Goal: Task Accomplishment & Management: Manage account settings

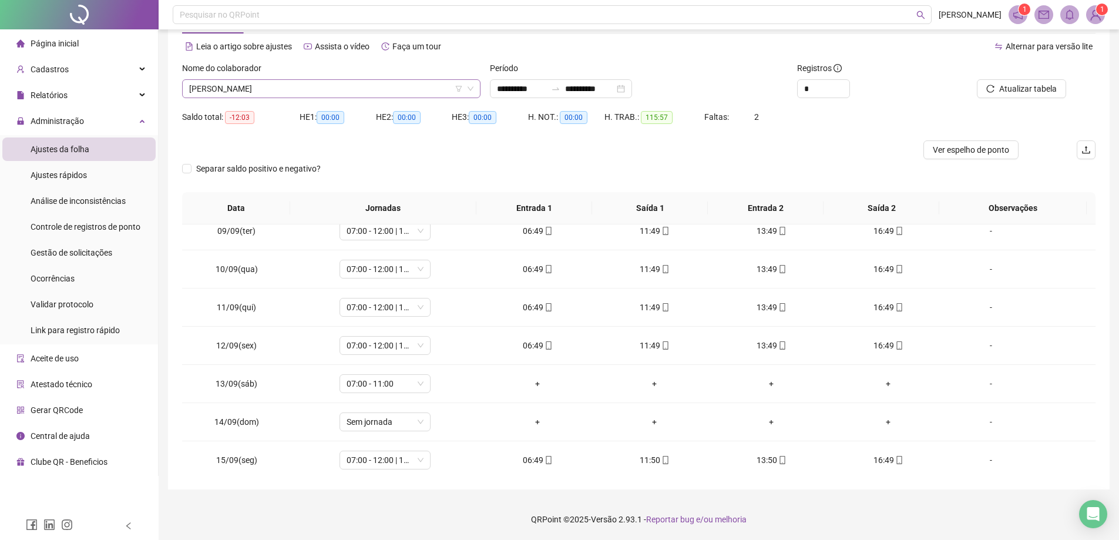
scroll to position [2520, 0]
click at [366, 83] on span "CLEONICE GOMES VIEIRA SOBRINHO" at bounding box center [331, 89] width 284 height 18
type input "****"
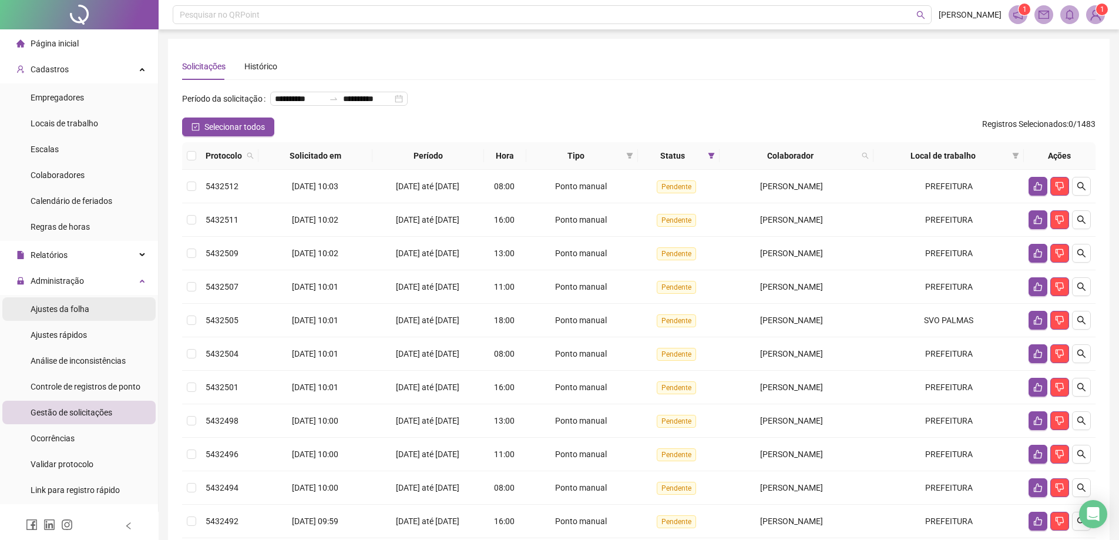
click at [96, 312] on li "Ajustes da folha" at bounding box center [78, 309] width 153 height 24
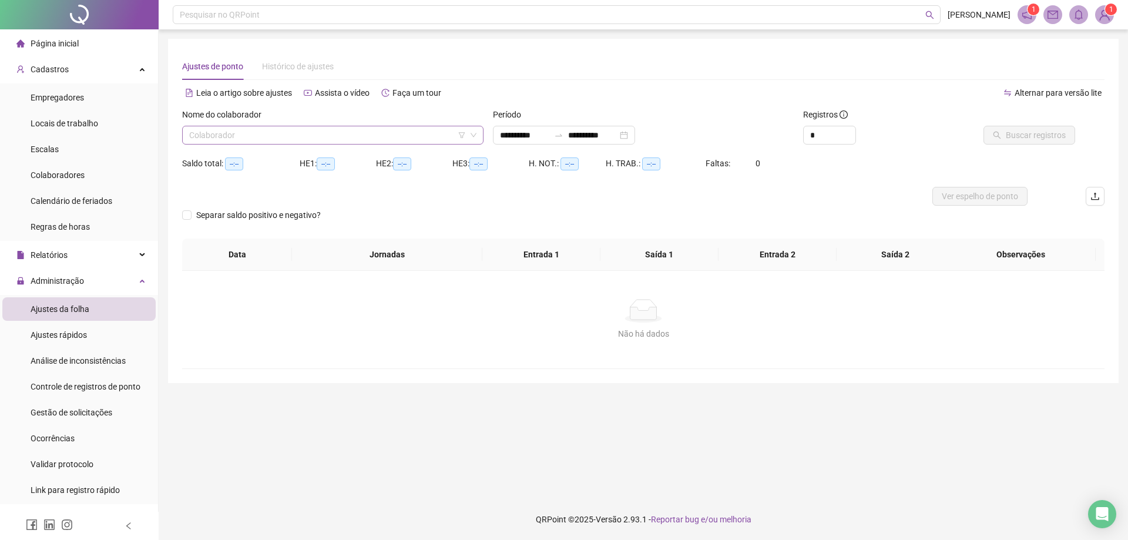
type input "**********"
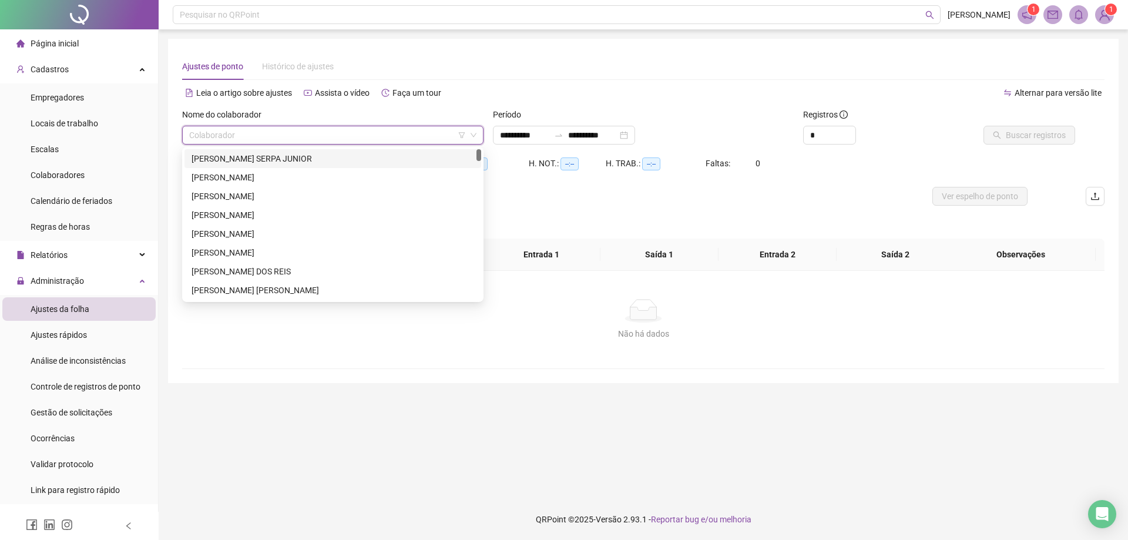
click at [399, 129] on input "search" at bounding box center [327, 135] width 277 height 18
type input "******"
click at [314, 237] on div "[PERSON_NAME]" at bounding box center [333, 233] width 283 height 13
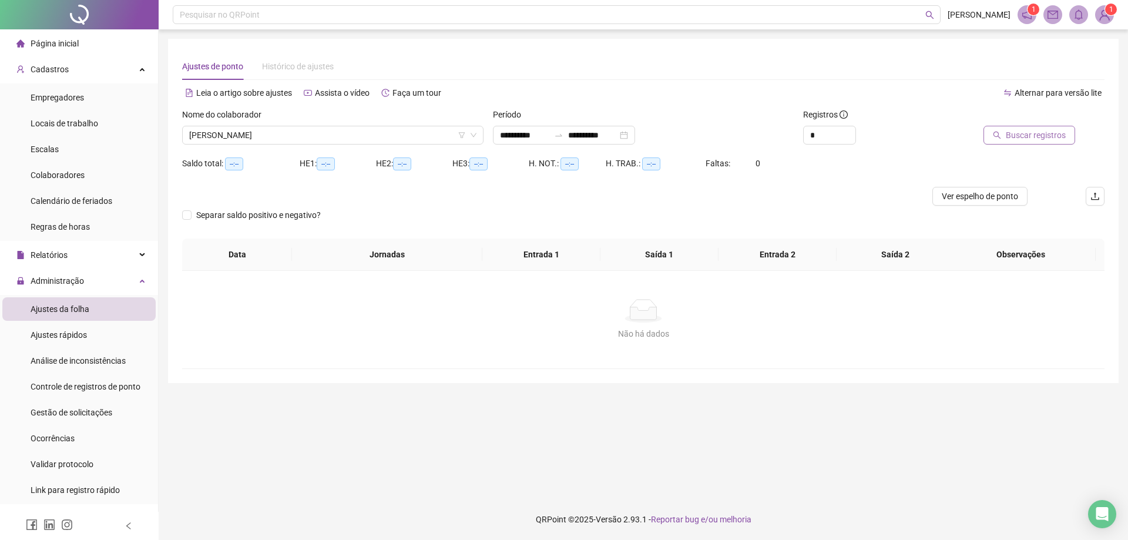
click at [1031, 128] on button "Buscar registros" at bounding box center [1030, 135] width 92 height 19
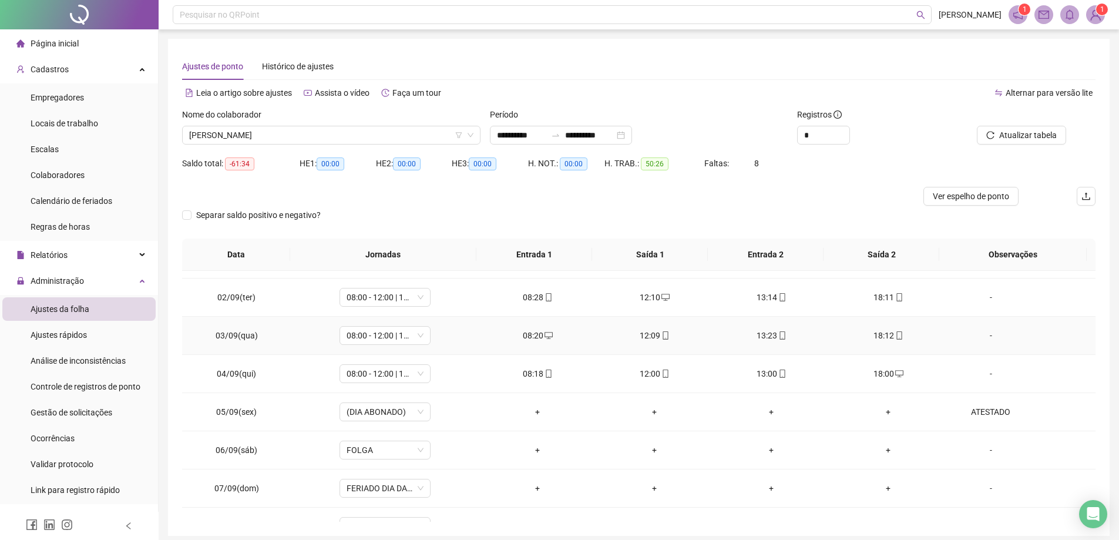
scroll to position [59, 0]
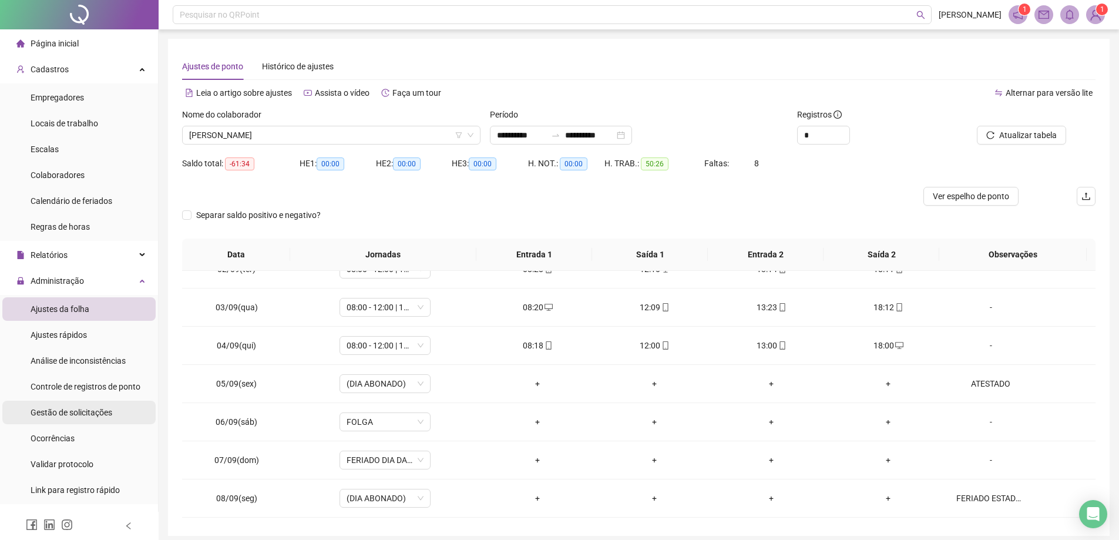
click at [102, 410] on span "Gestão de solicitações" at bounding box center [72, 412] width 82 height 9
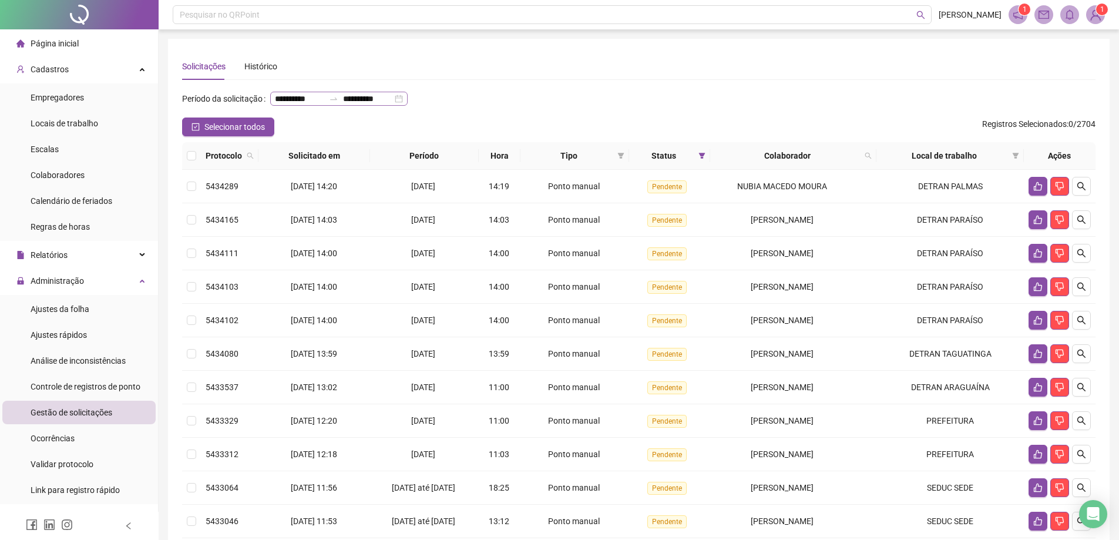
click at [334, 106] on div "**********" at bounding box center [338, 99] width 137 height 14
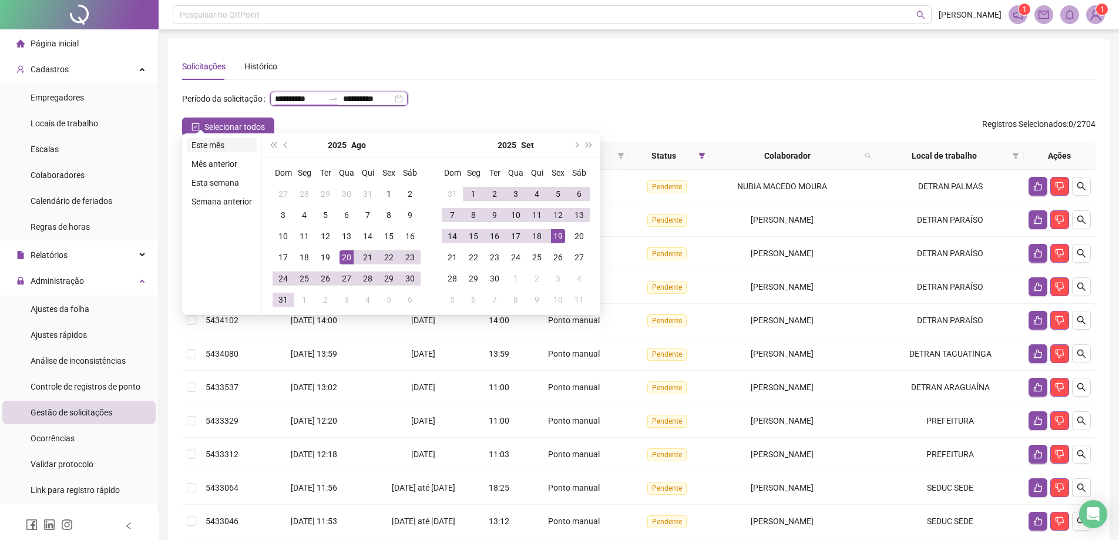
type input "**********"
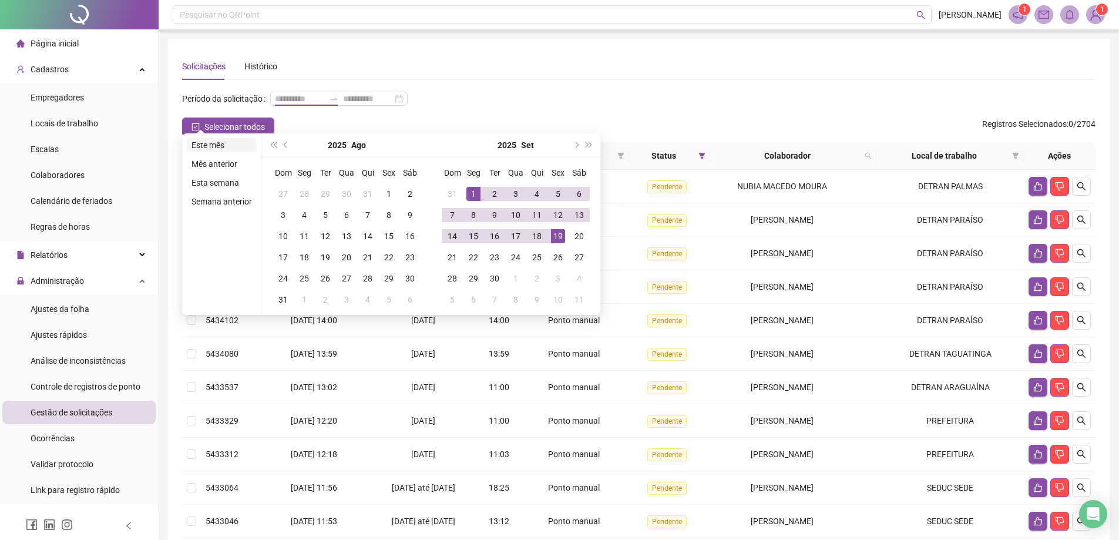
click at [218, 146] on li "Este mês" at bounding box center [222, 145] width 70 height 14
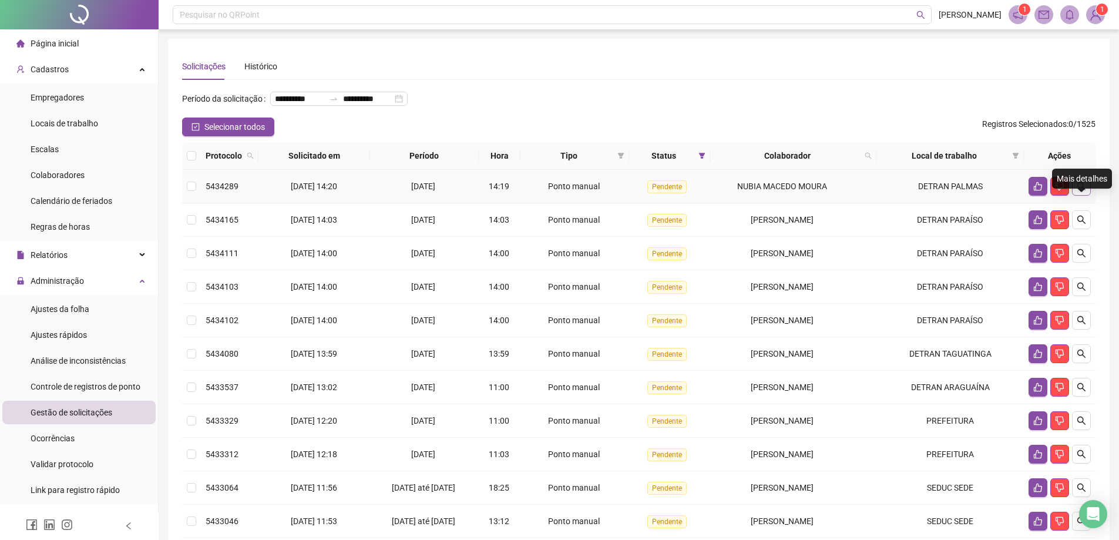
click at [1087, 196] on button "button" at bounding box center [1081, 186] width 19 height 19
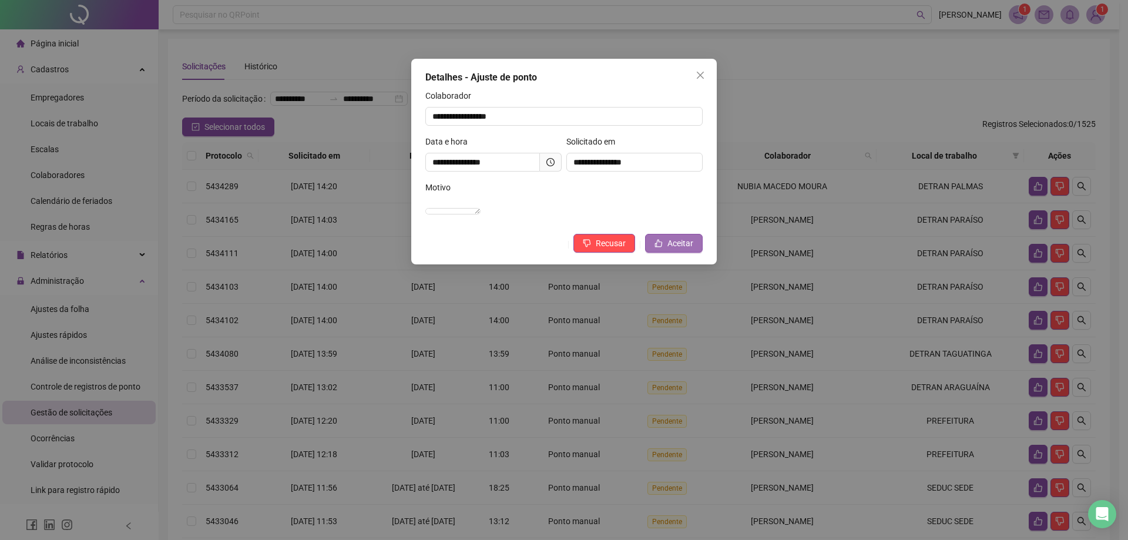
click at [667, 252] on button "Aceitar" at bounding box center [674, 243] width 58 height 19
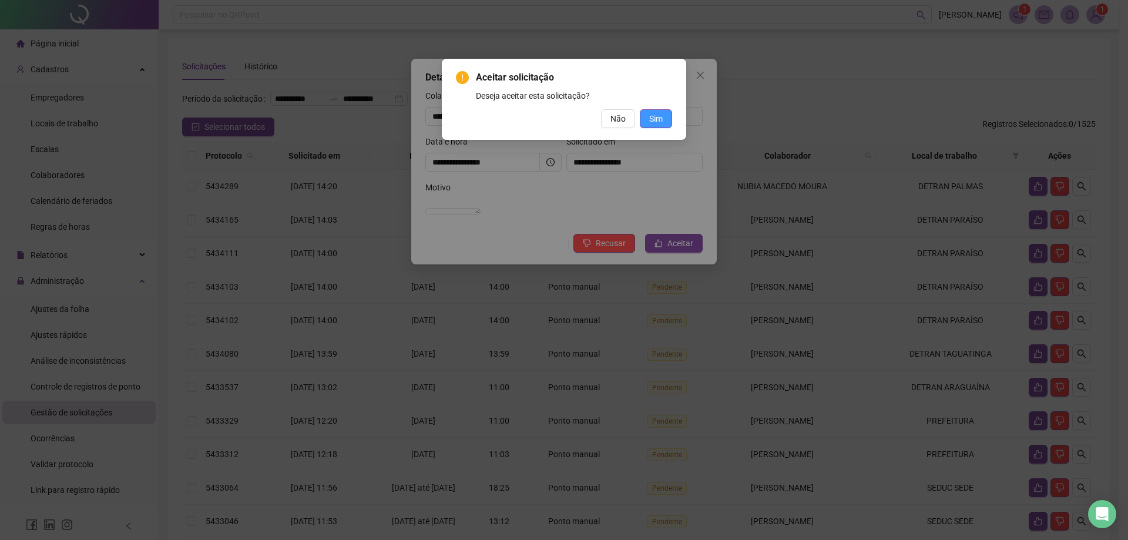
click at [660, 122] on span "Sim" at bounding box center [656, 118] width 14 height 13
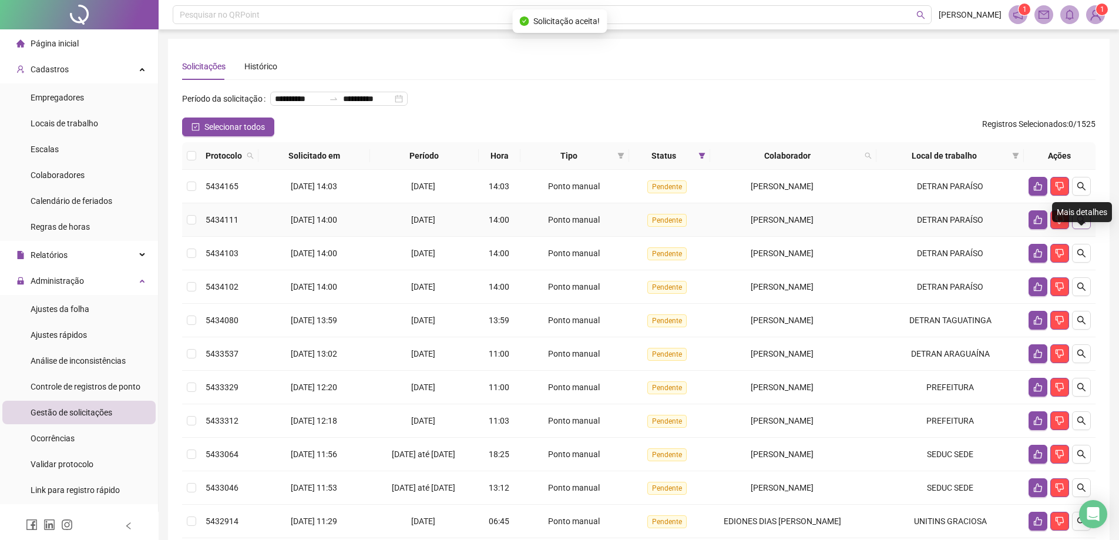
click at [1088, 229] on button "button" at bounding box center [1081, 219] width 19 height 19
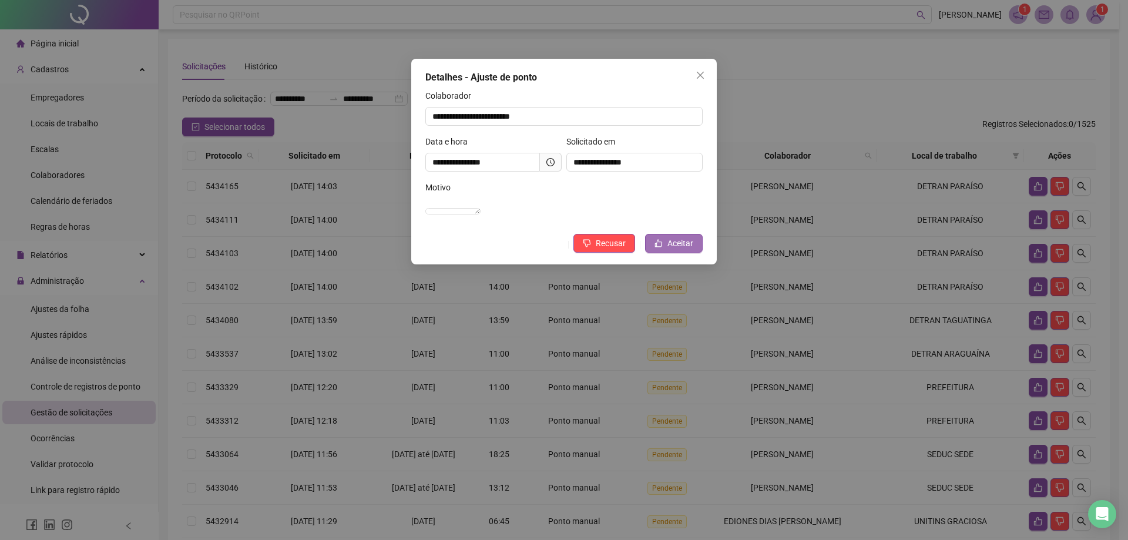
click at [691, 250] on span "Aceitar" at bounding box center [681, 243] width 26 height 13
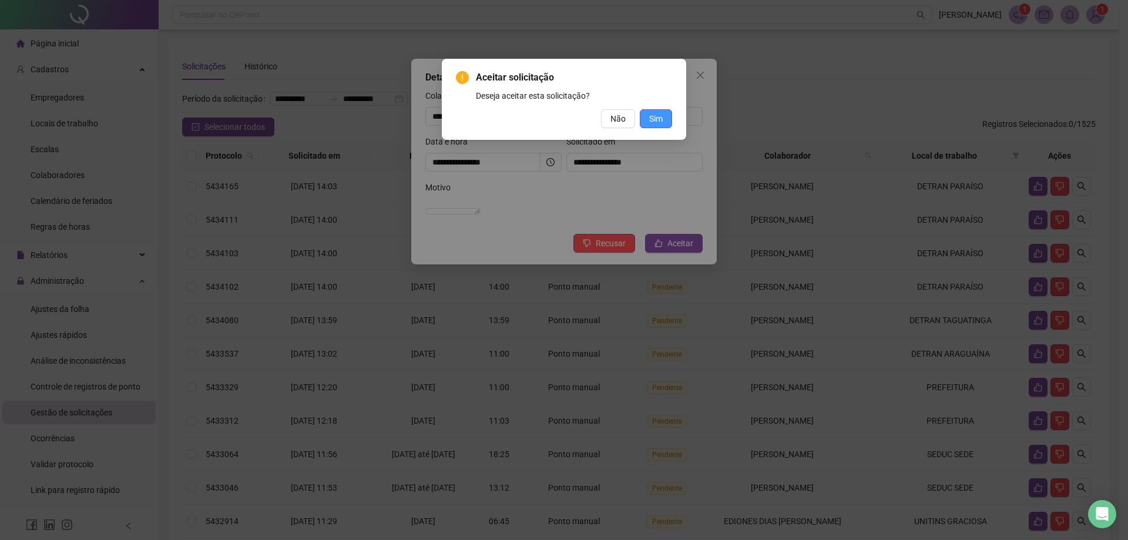
click at [668, 122] on button "Sim" at bounding box center [656, 118] width 32 height 19
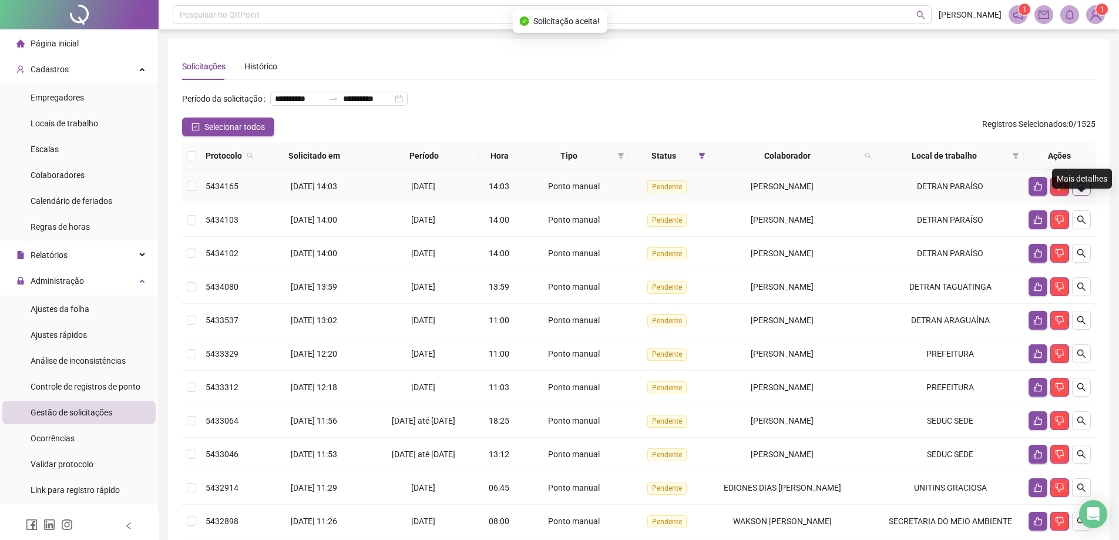
click at [1085, 196] on button "button" at bounding box center [1081, 186] width 19 height 19
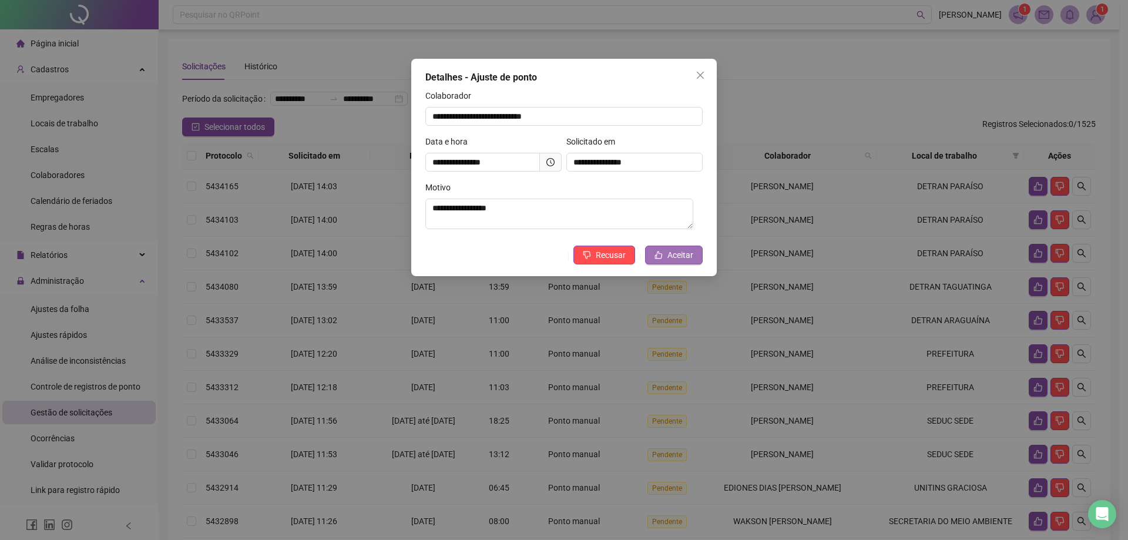
click at [673, 250] on span "Aceitar" at bounding box center [681, 255] width 26 height 13
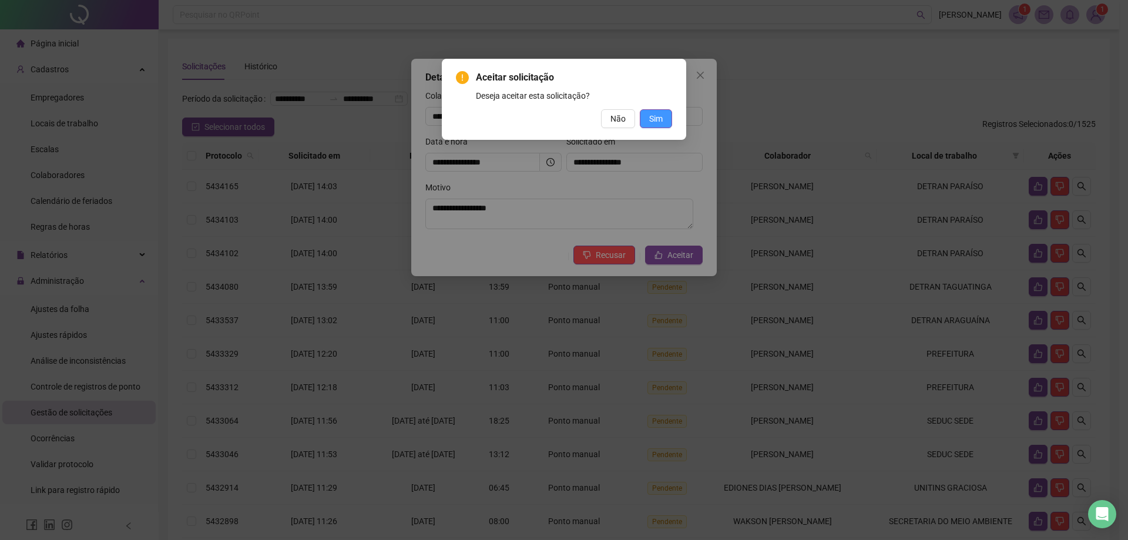
click at [650, 111] on button "Sim" at bounding box center [656, 118] width 32 height 19
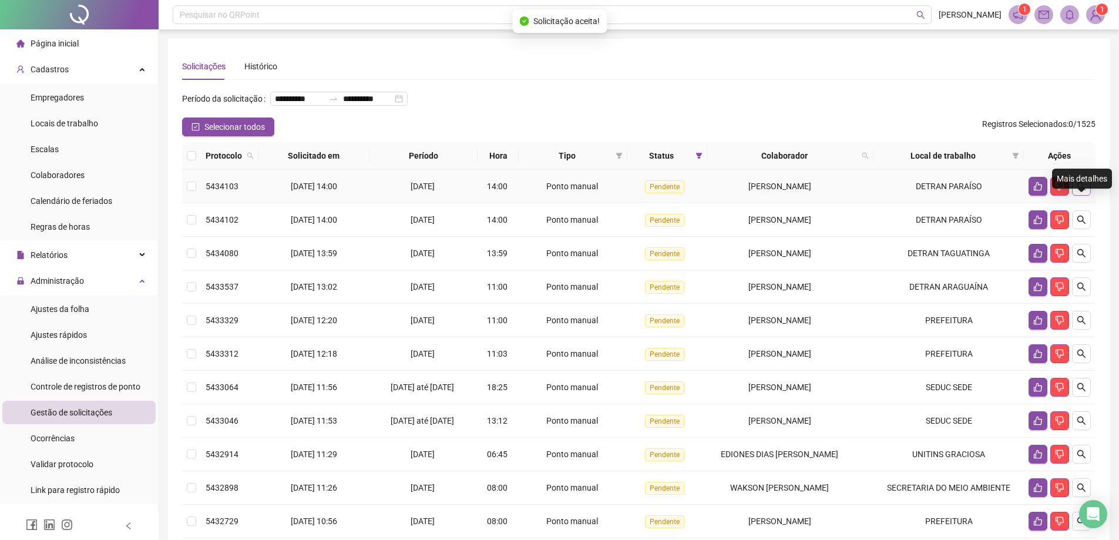
click at [1078, 190] on icon "search" at bounding box center [1082, 186] width 8 height 8
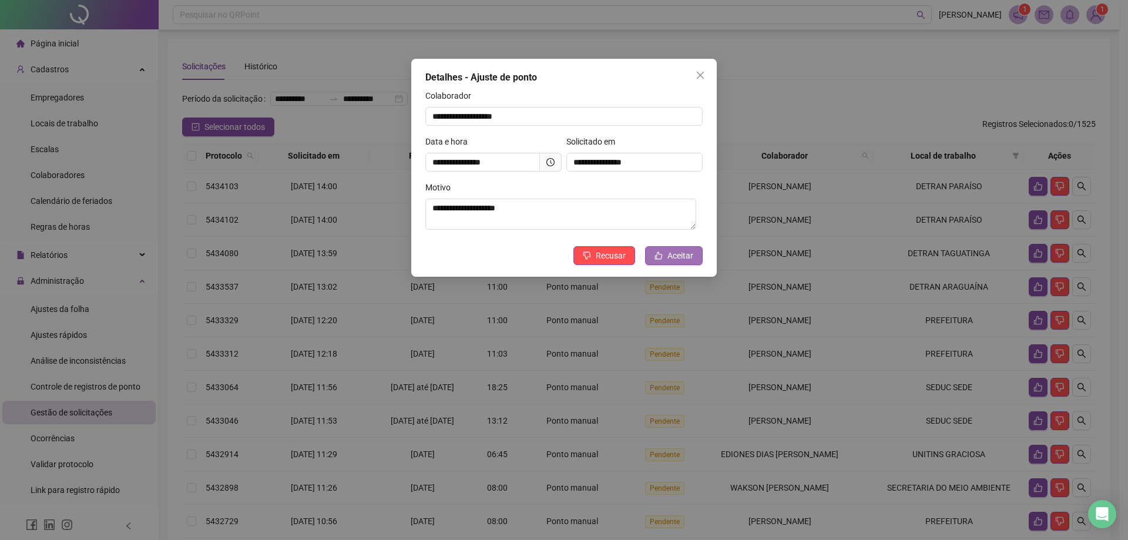
click at [668, 249] on button "Aceitar" at bounding box center [674, 255] width 58 height 19
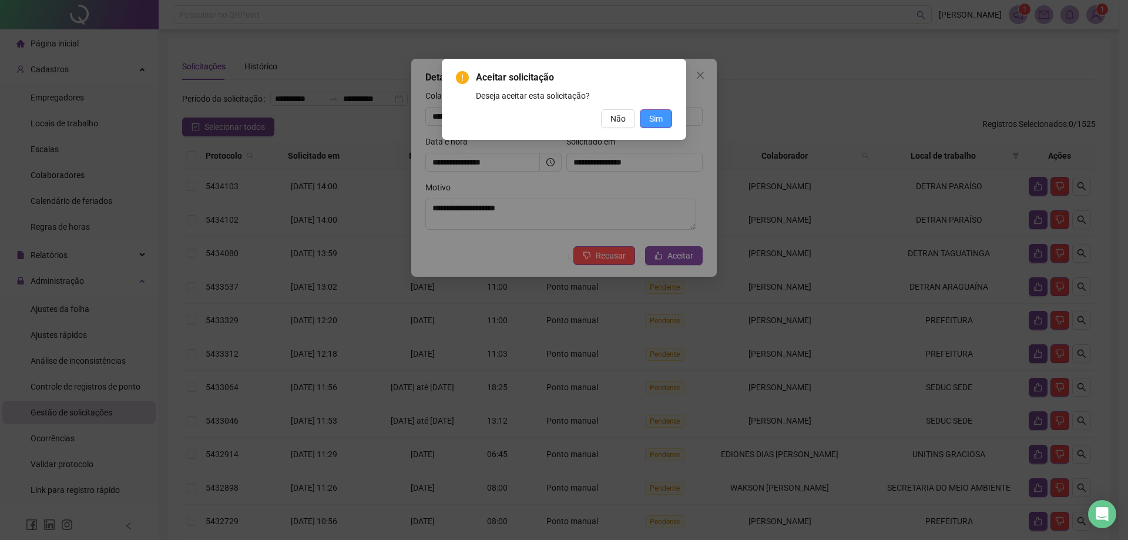
click at [665, 118] on button "Sim" at bounding box center [656, 118] width 32 height 19
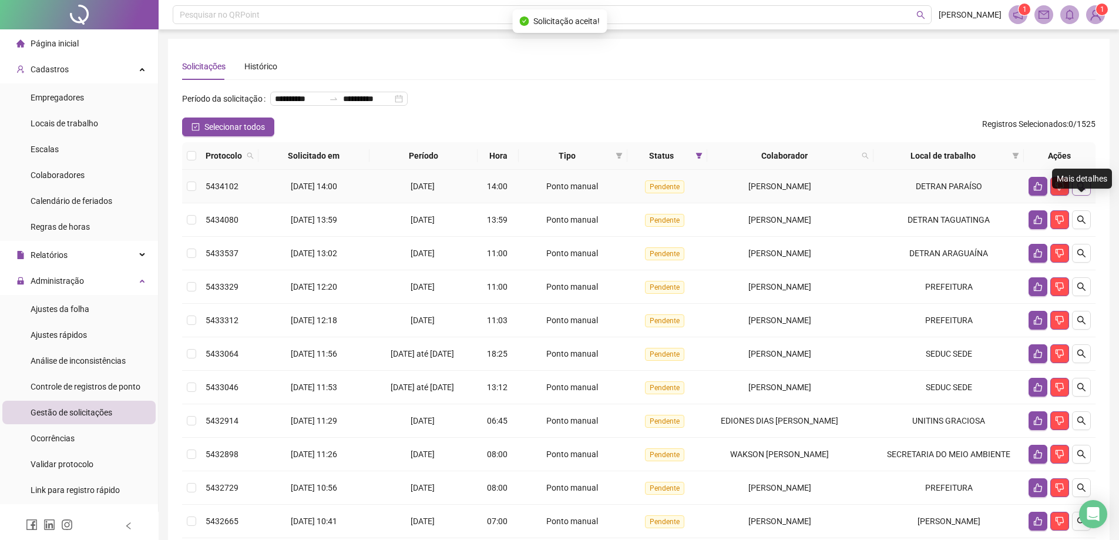
click at [1084, 196] on button "button" at bounding box center [1081, 186] width 19 height 19
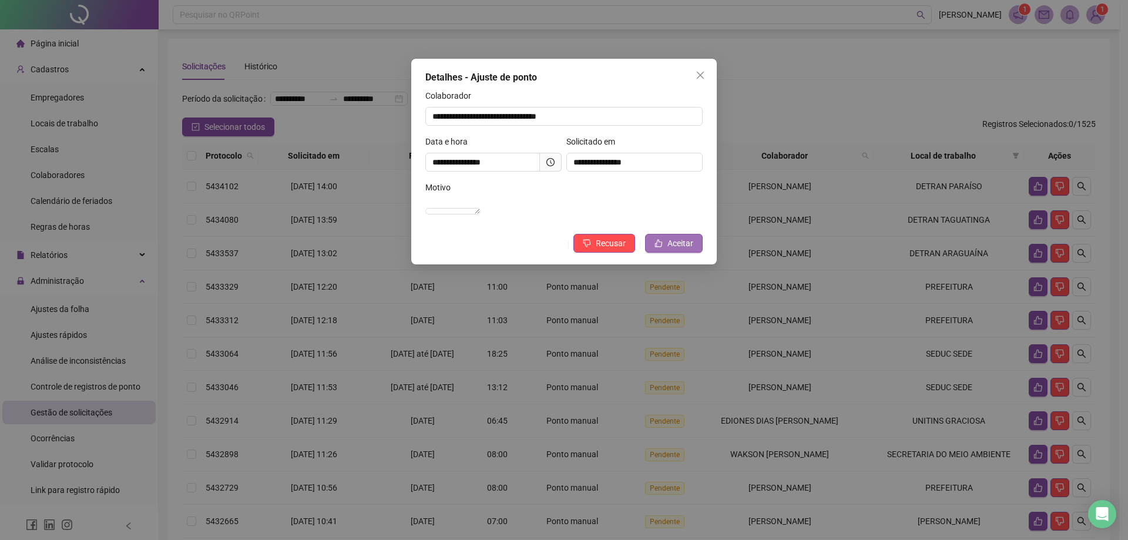
click at [661, 247] on icon "like" at bounding box center [659, 243] width 8 height 8
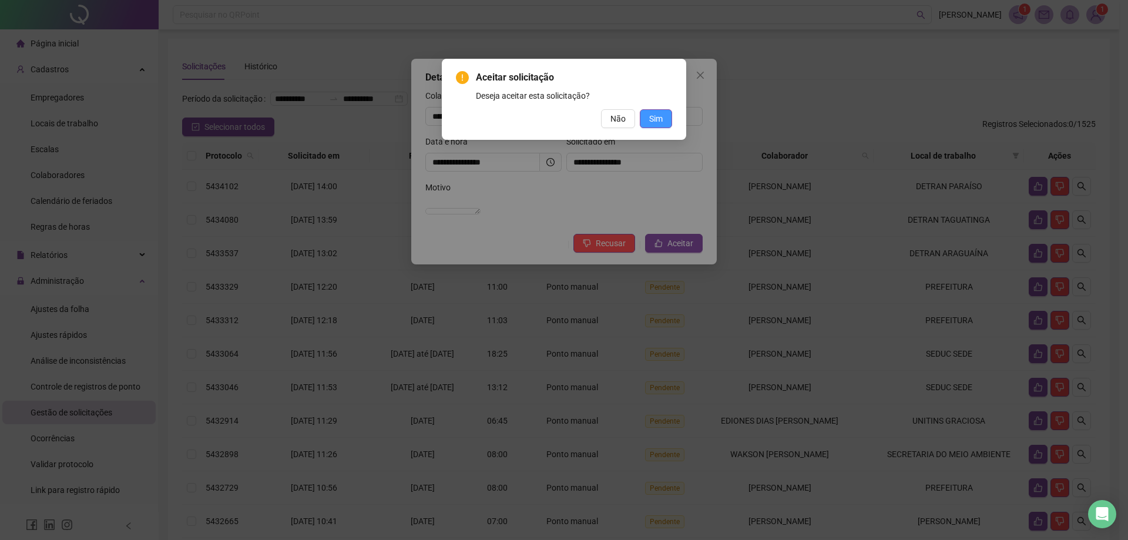
click at [655, 121] on span "Sim" at bounding box center [656, 118] width 14 height 13
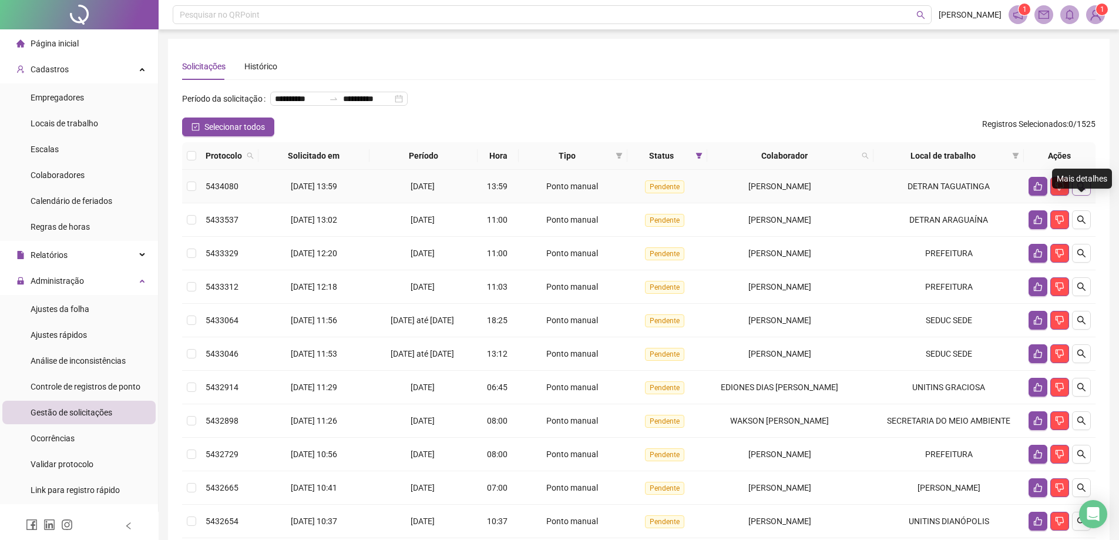
click at [1082, 191] on icon "search" at bounding box center [1081, 186] width 9 height 9
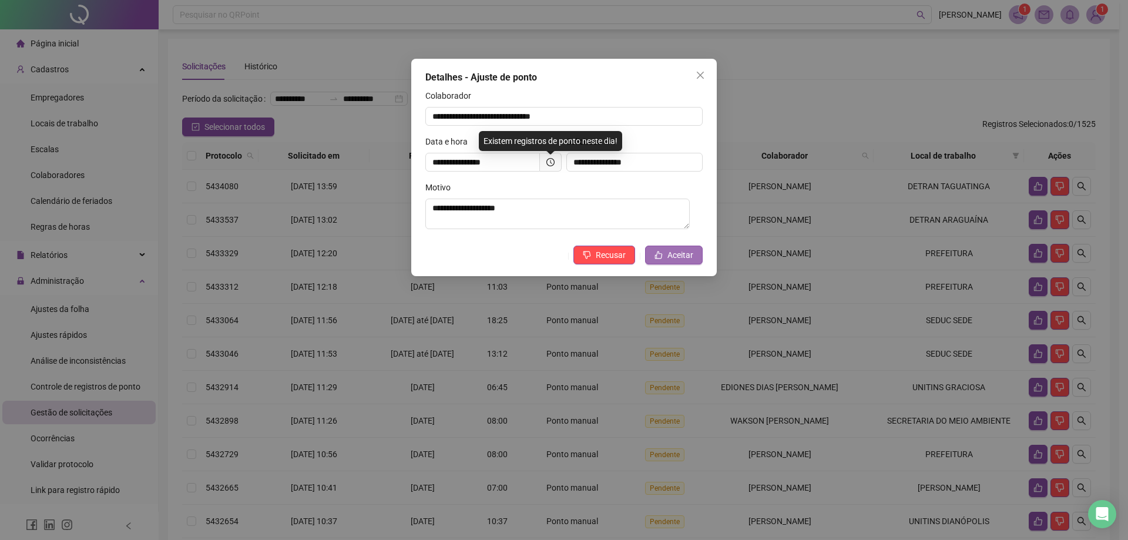
click at [676, 253] on span "Aceitar" at bounding box center [681, 255] width 26 height 13
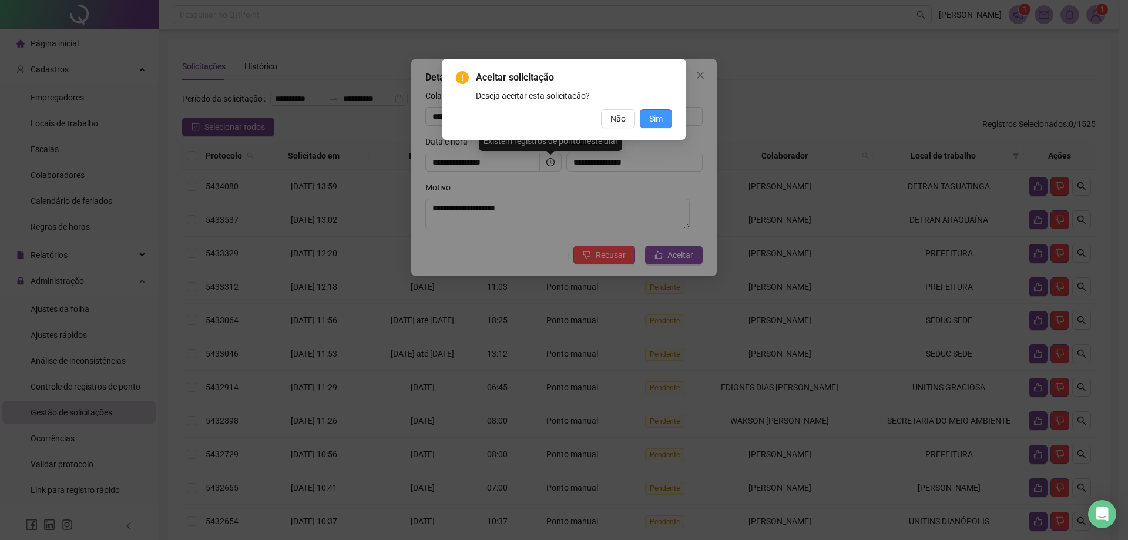
click at [654, 115] on span "Sim" at bounding box center [656, 118] width 14 height 13
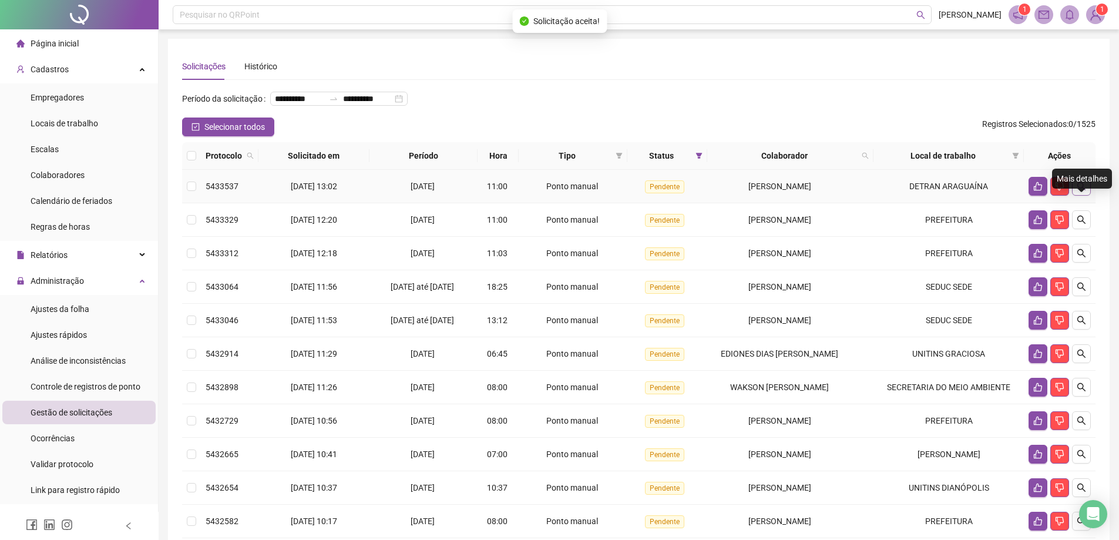
click at [1085, 191] on icon "search" at bounding box center [1081, 186] width 9 height 9
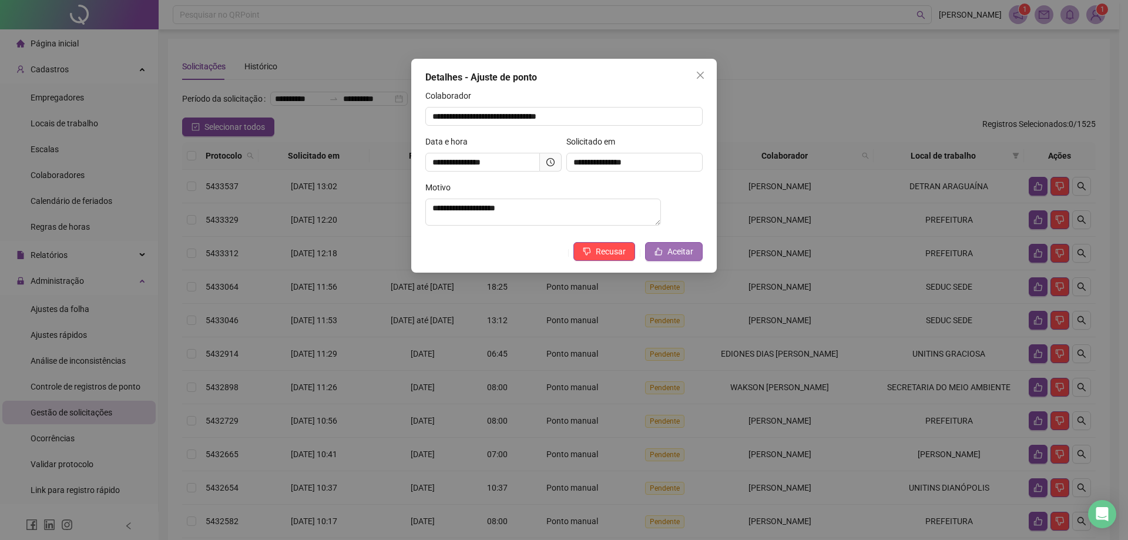
click at [660, 256] on icon "like" at bounding box center [659, 251] width 8 height 8
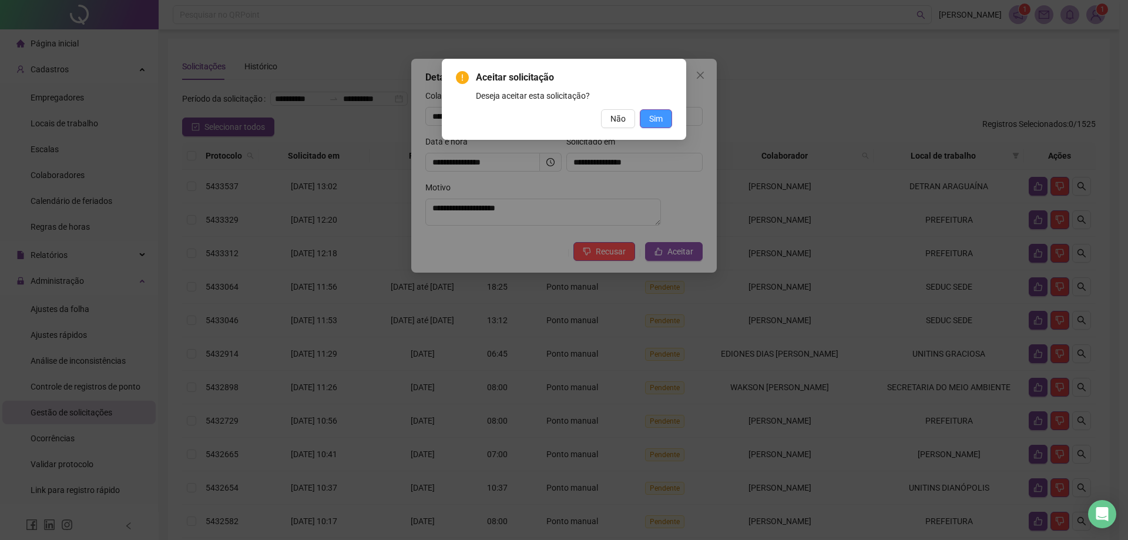
click at [652, 125] on span "Sim" at bounding box center [656, 118] width 14 height 13
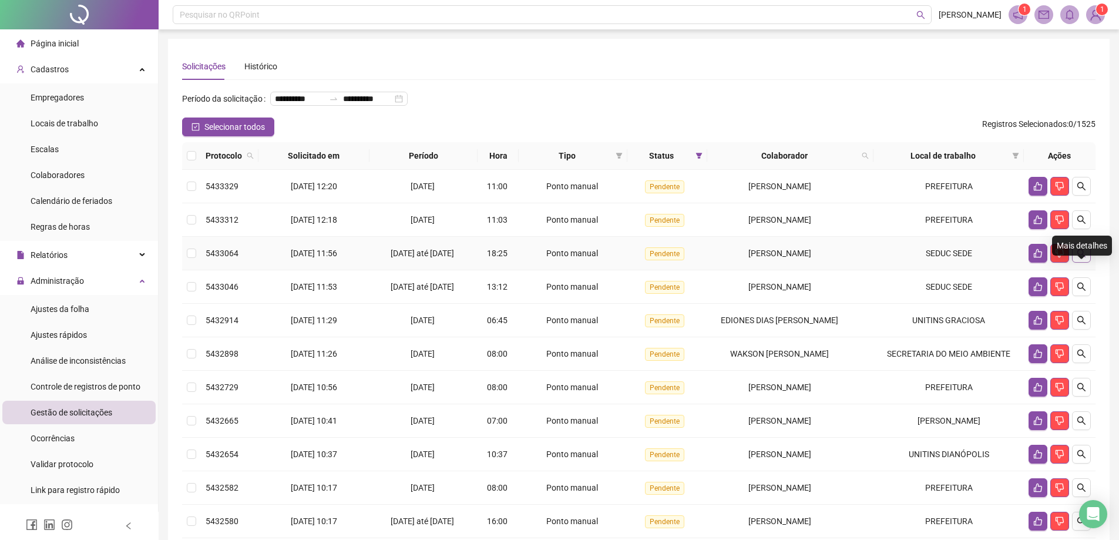
click at [1085, 258] on icon "search" at bounding box center [1081, 253] width 9 height 9
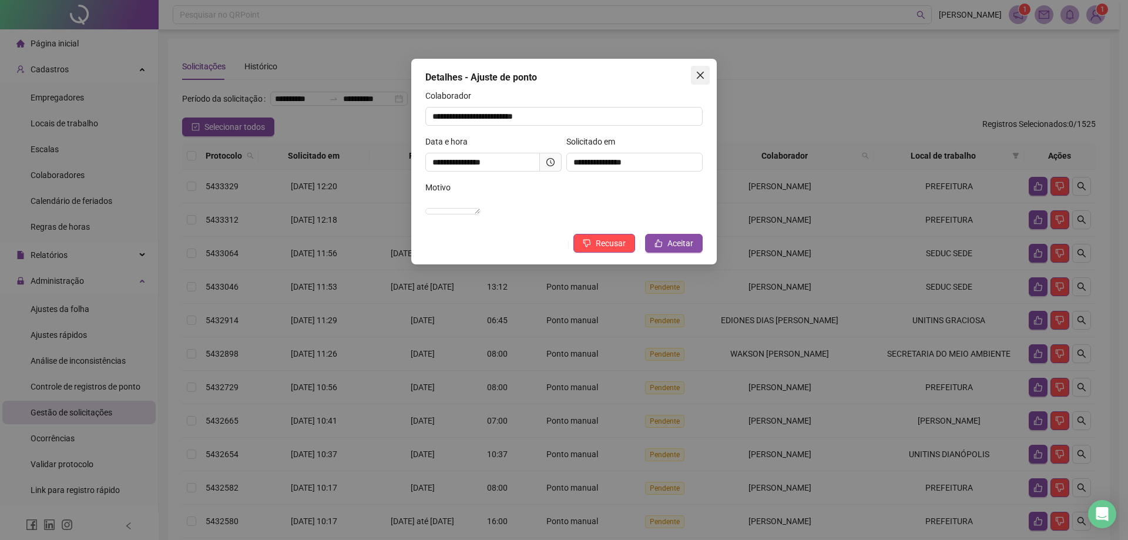
click at [696, 79] on icon "close" at bounding box center [700, 75] width 9 height 9
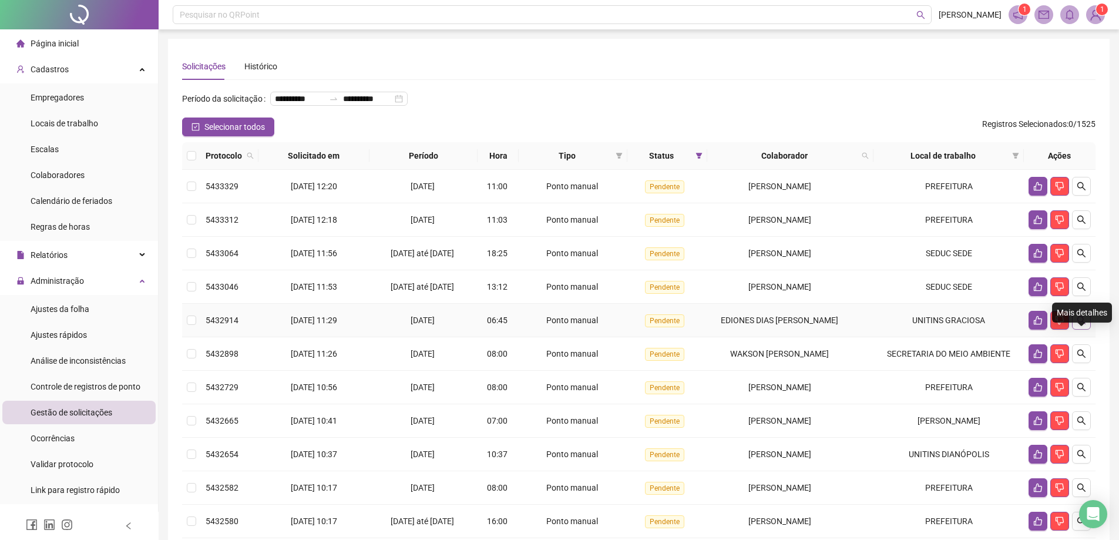
click at [1083, 324] on icon "search" at bounding box center [1082, 320] width 8 height 8
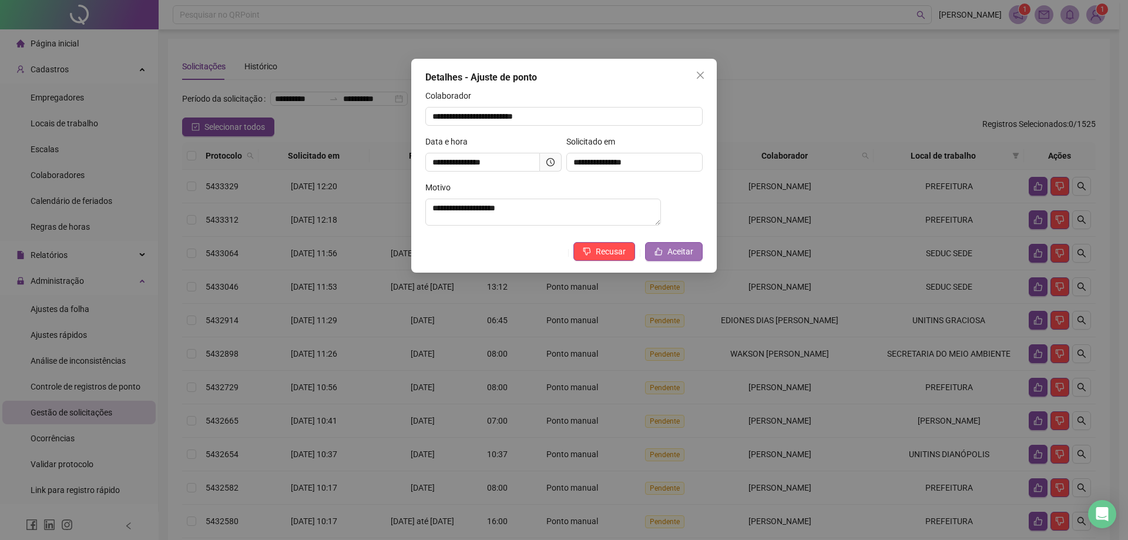
click at [675, 255] on span "Aceitar" at bounding box center [681, 251] width 26 height 13
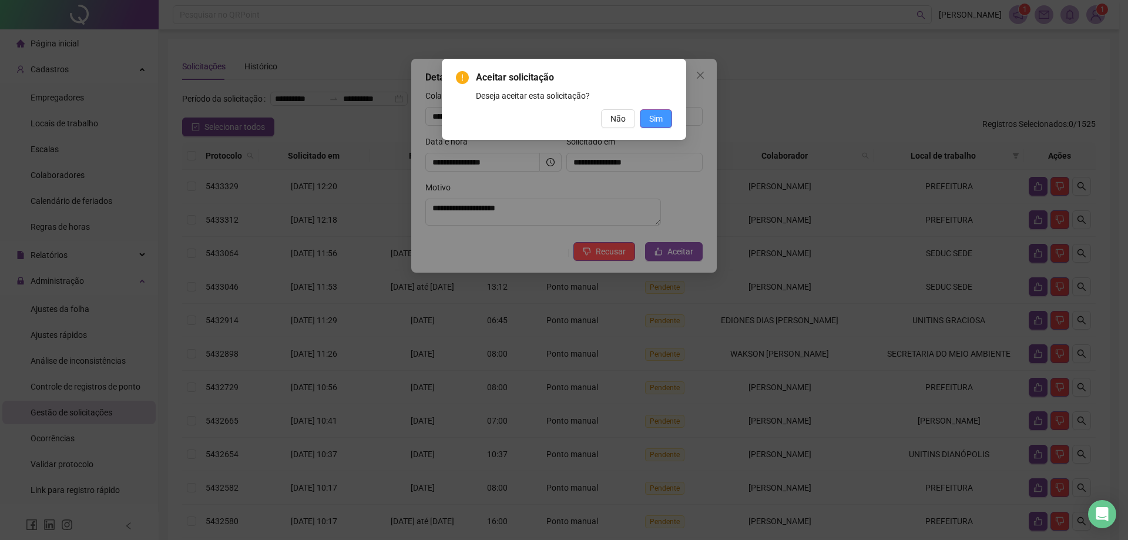
click at [662, 109] on button "Sim" at bounding box center [656, 118] width 32 height 19
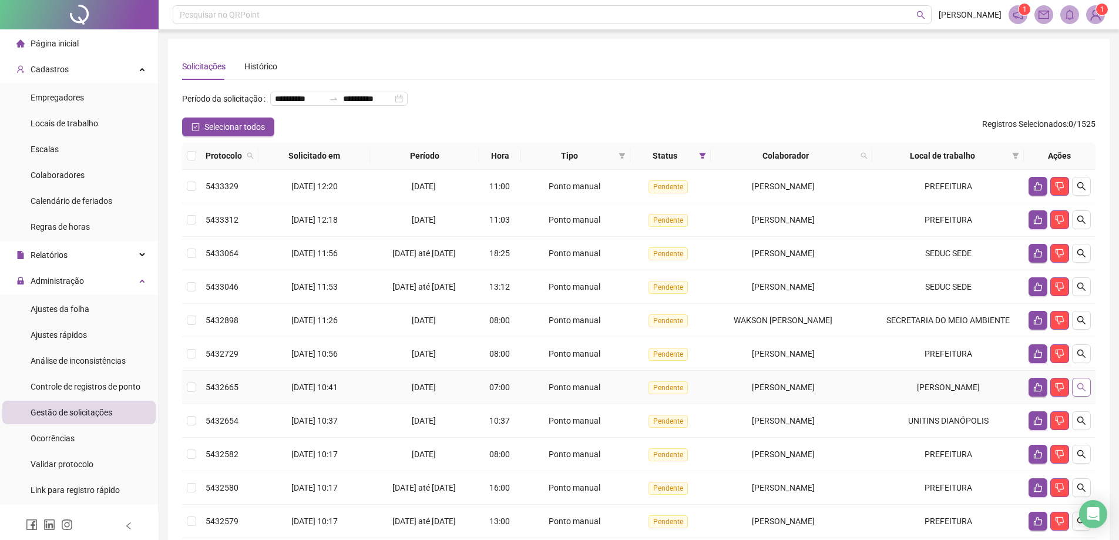
click at [1082, 392] on icon "search" at bounding box center [1081, 387] width 9 height 9
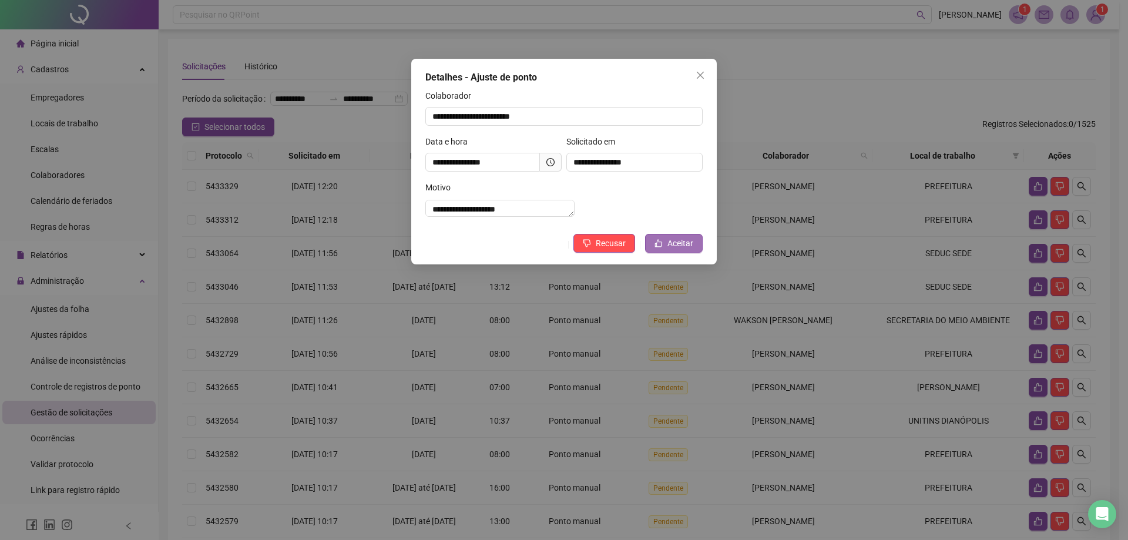
click at [654, 249] on button "Aceitar" at bounding box center [674, 243] width 58 height 19
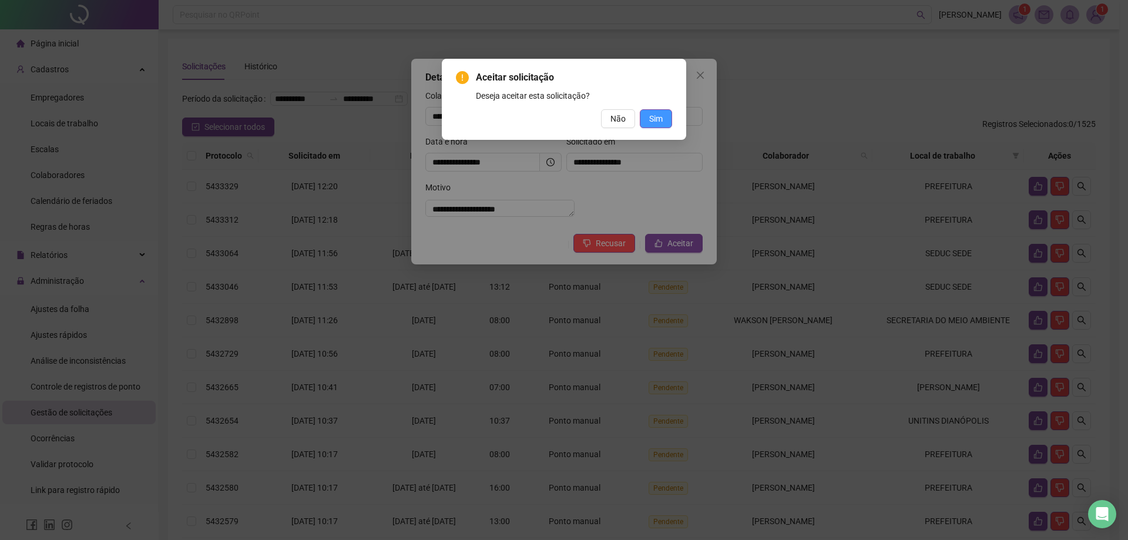
click at [658, 111] on button "Sim" at bounding box center [656, 118] width 32 height 19
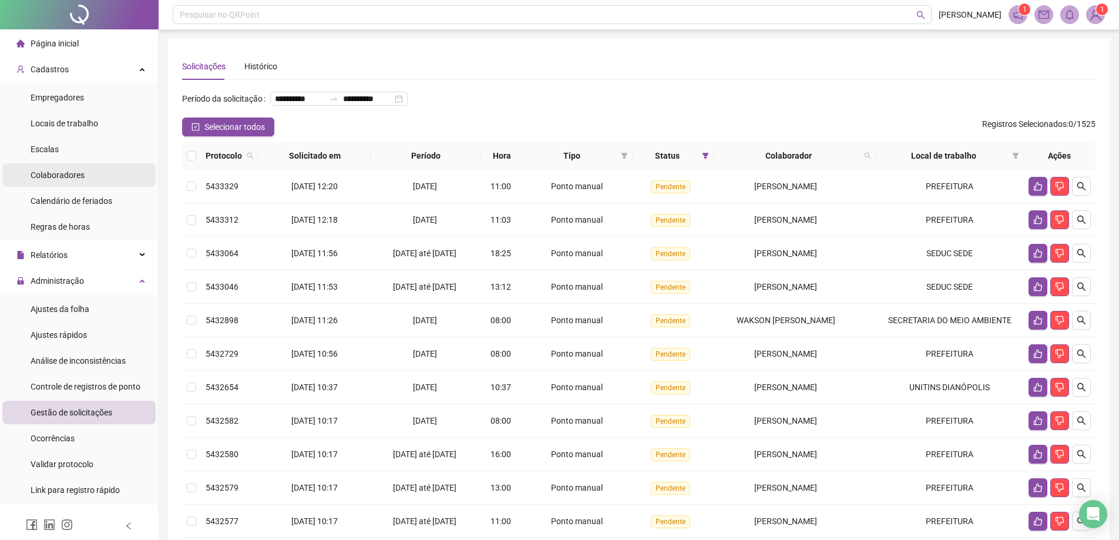
click at [56, 172] on span "Colaboradores" at bounding box center [58, 174] width 54 height 9
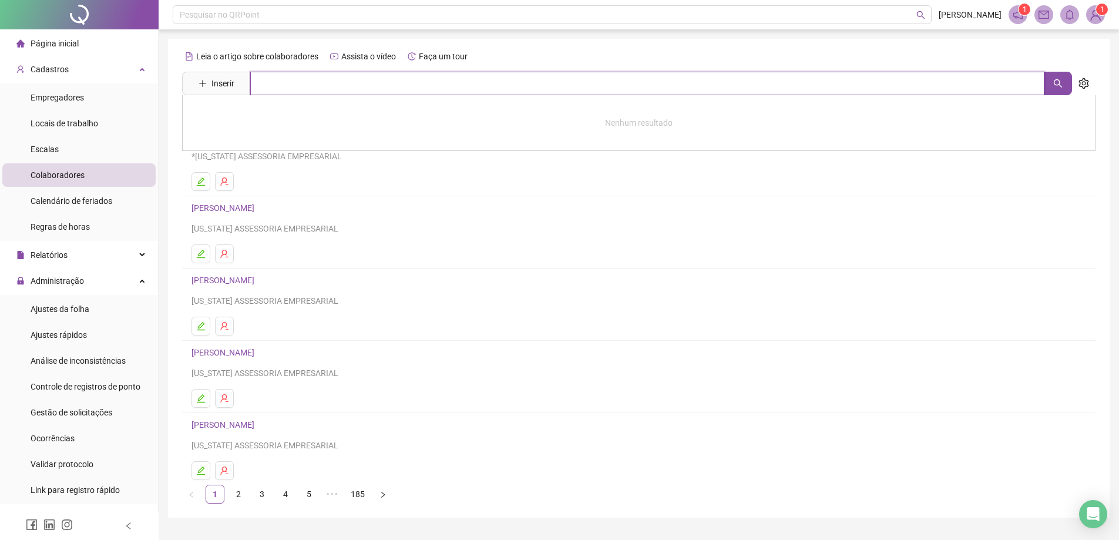
click at [331, 92] on input "text" at bounding box center [647, 84] width 794 height 24
type input "**********"
click at [267, 117] on link "[PERSON_NAME]" at bounding box center [235, 117] width 63 height 9
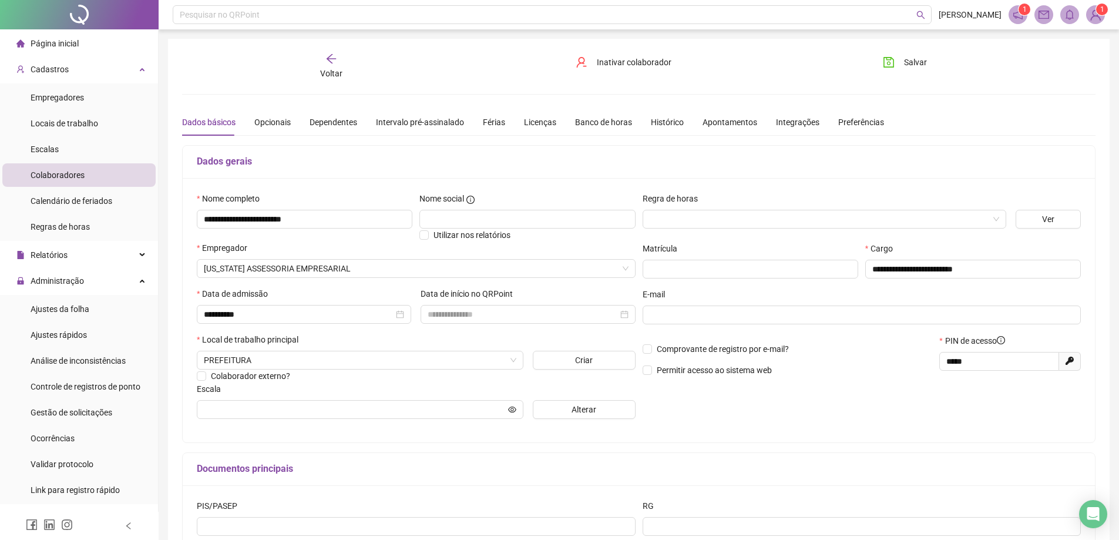
click at [338, 66] on div "Voltar" at bounding box center [331, 66] width 145 height 27
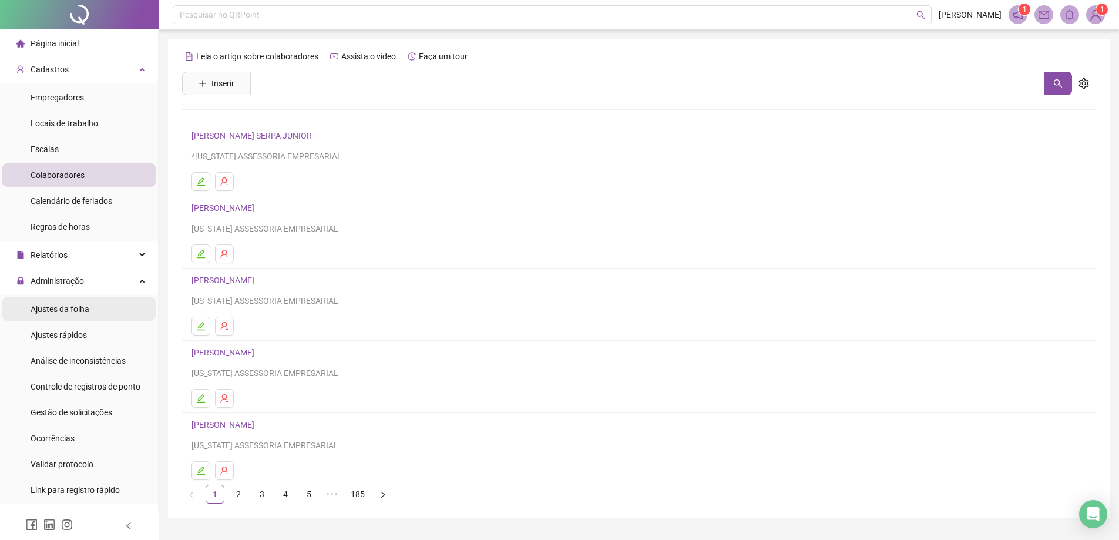
click at [118, 300] on li "Ajustes da folha" at bounding box center [78, 309] width 153 height 24
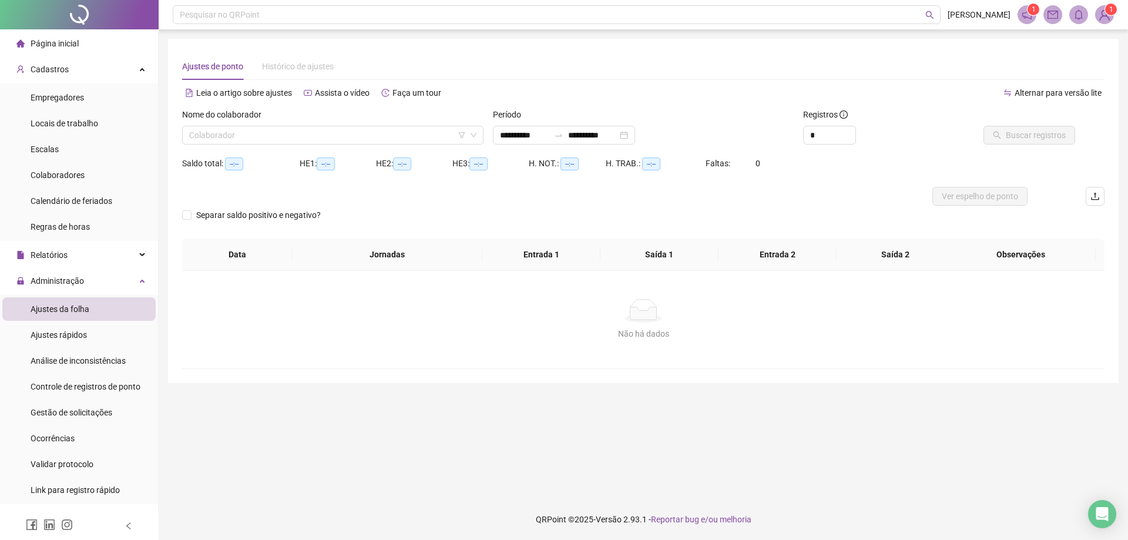
type input "**********"
click at [300, 138] on input "search" at bounding box center [327, 135] width 277 height 18
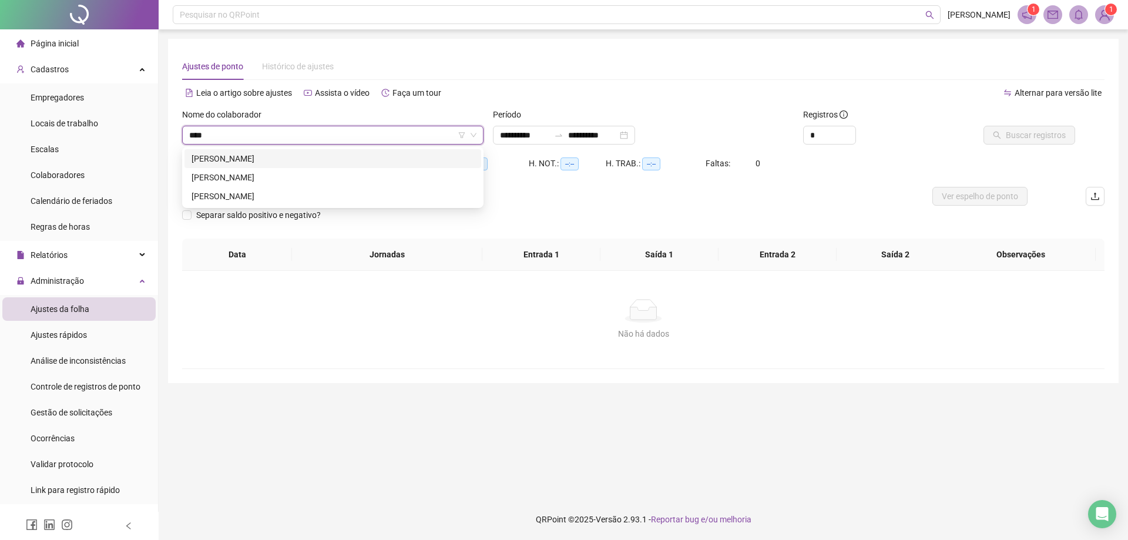
type input "*****"
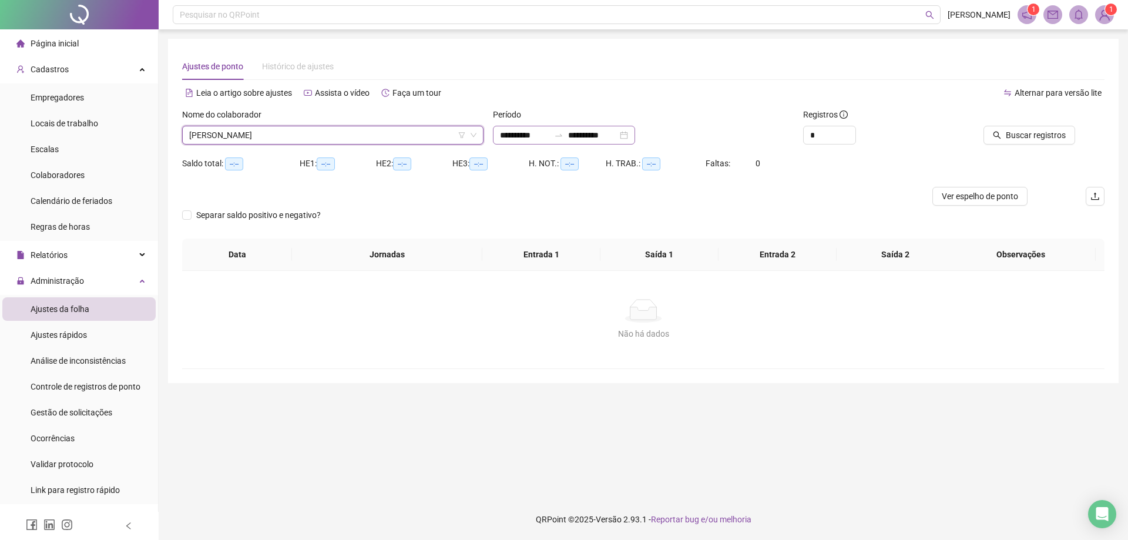
click at [635, 137] on div "**********" at bounding box center [564, 135] width 142 height 19
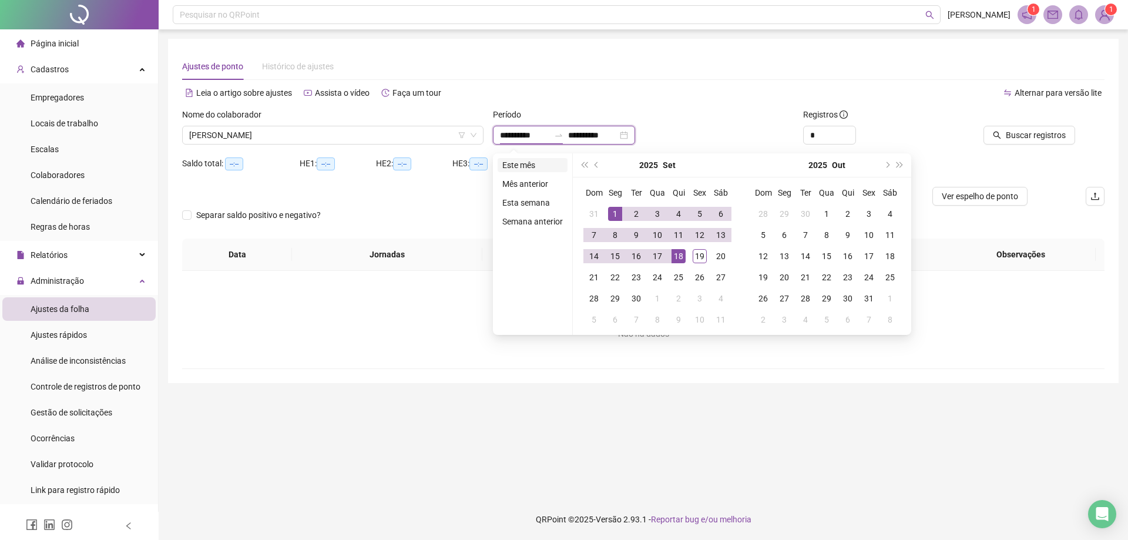
type input "**********"
click at [531, 167] on li "Este mês" at bounding box center [533, 165] width 70 height 14
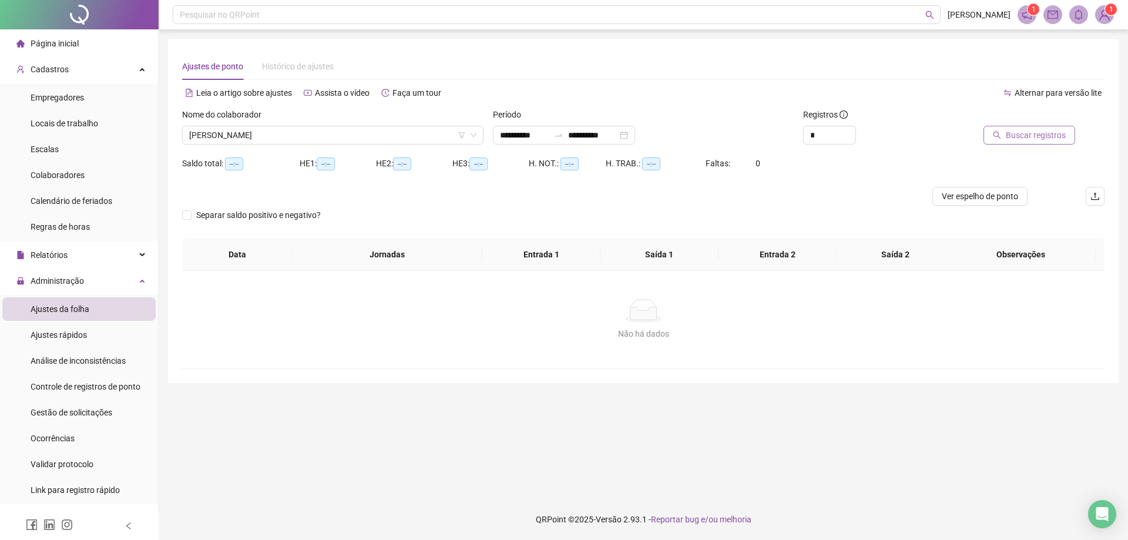
click at [1046, 127] on button "Buscar registros" at bounding box center [1030, 135] width 92 height 19
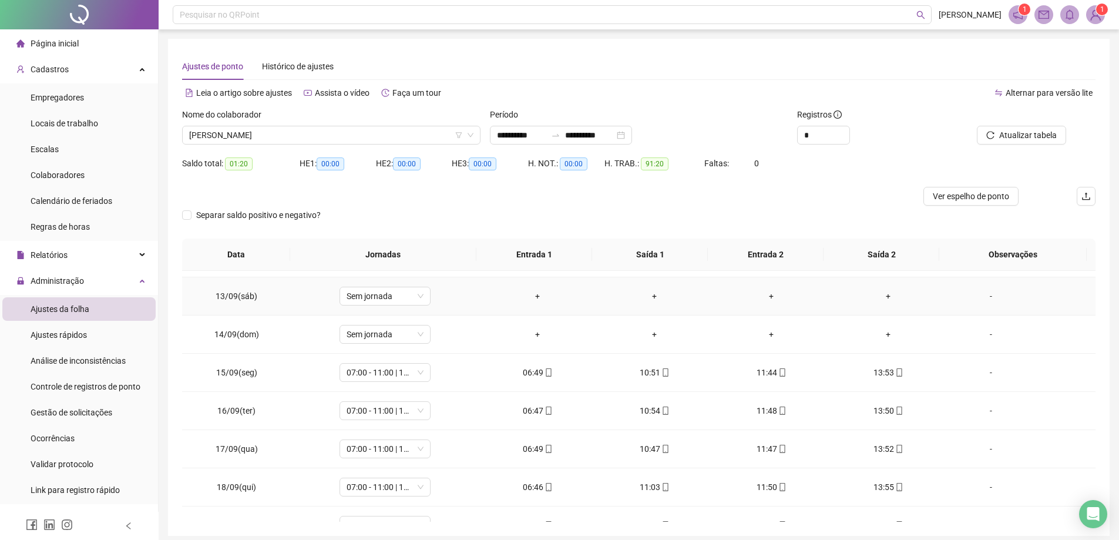
scroll to position [475, 0]
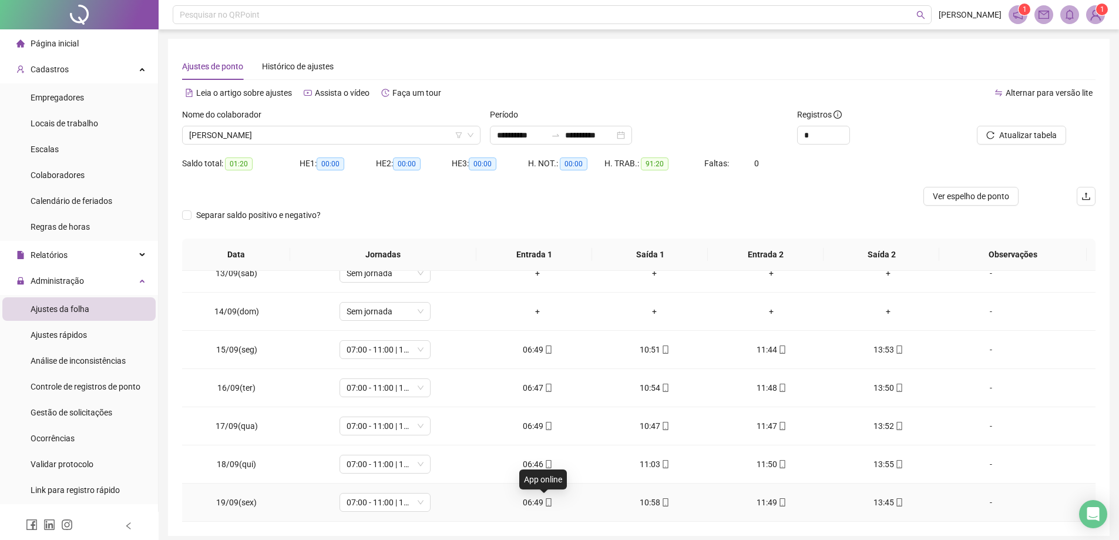
click at [546, 502] on icon "mobile" at bounding box center [549, 502] width 8 height 8
type input "**********"
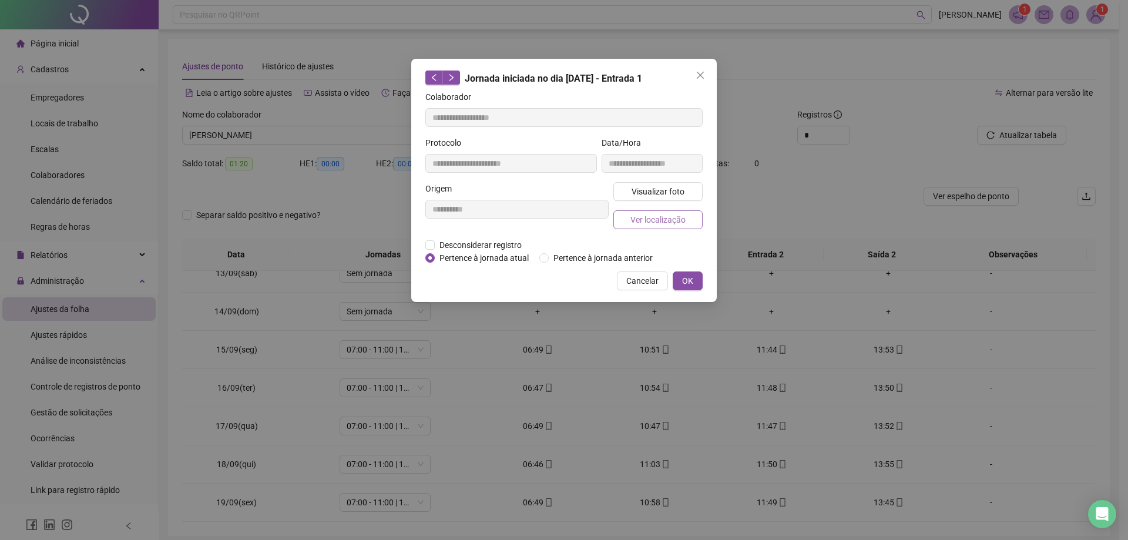
click at [629, 224] on button "Ver localização" at bounding box center [657, 219] width 89 height 19
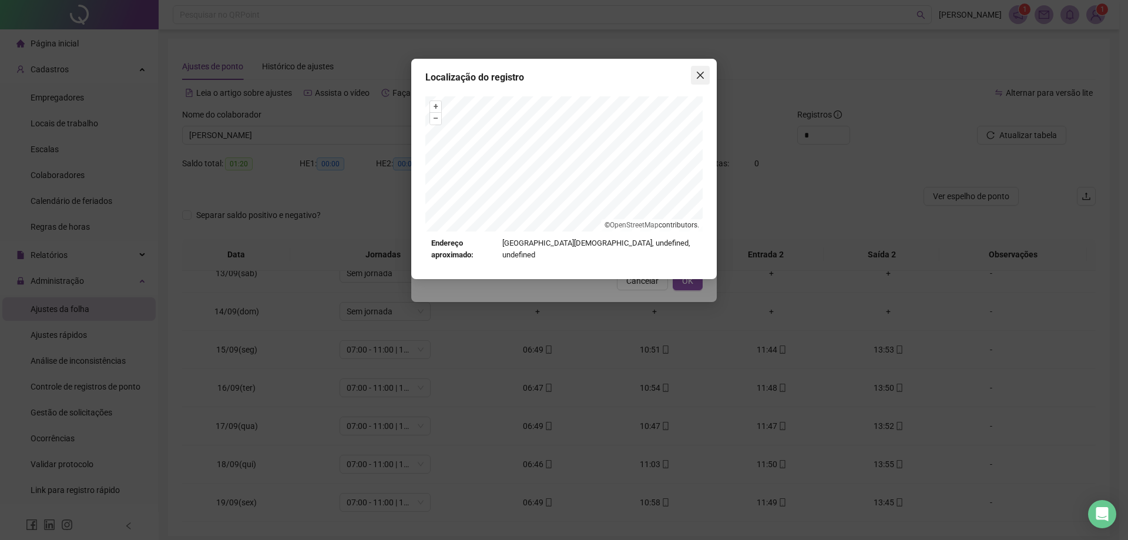
click at [700, 77] on icon "close" at bounding box center [700, 75] width 9 height 9
click at [700, 77] on div "Localização do registro + – ⇧ › © OpenStreetMap contributors. Endereço aproxima…" at bounding box center [564, 270] width 1128 height 540
click at [701, 73] on icon "close" at bounding box center [700, 75] width 9 height 9
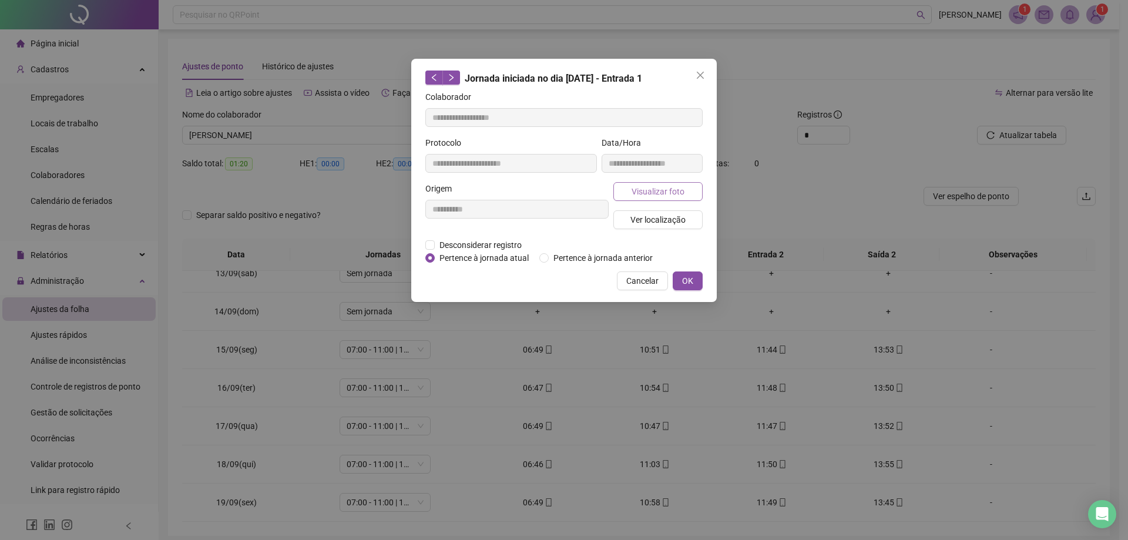
click at [663, 187] on span "Visualizar foto" at bounding box center [658, 191] width 53 height 13
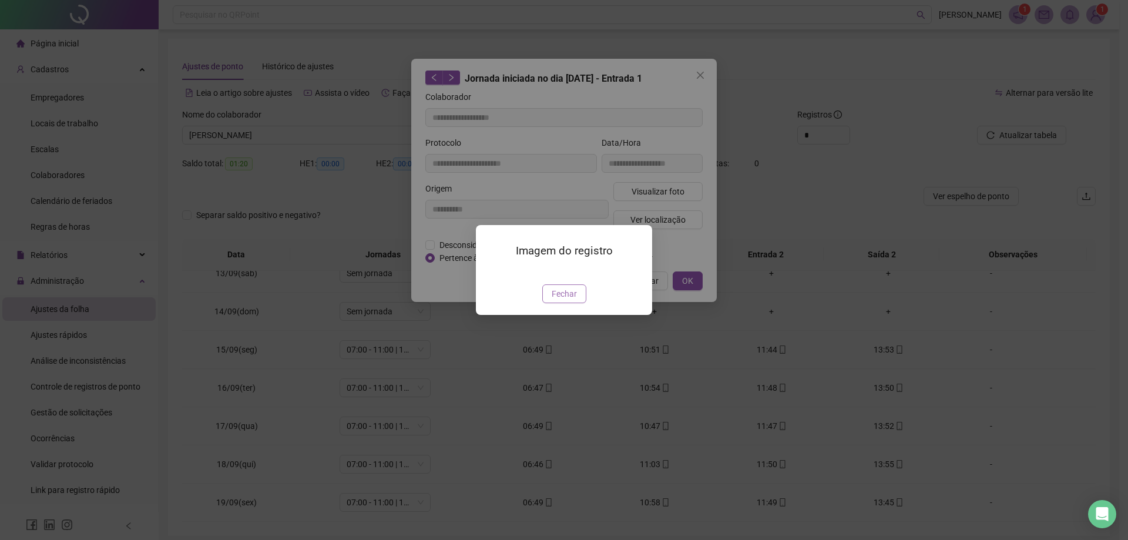
click at [559, 300] on span "Fechar" at bounding box center [564, 293] width 25 height 13
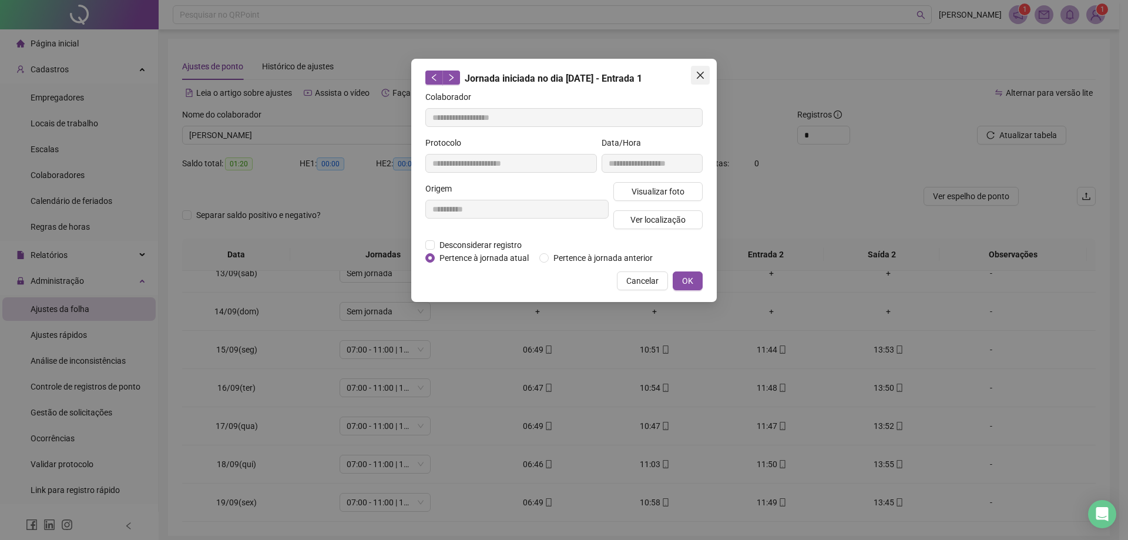
click at [702, 72] on icon "close" at bounding box center [700, 75] width 9 height 9
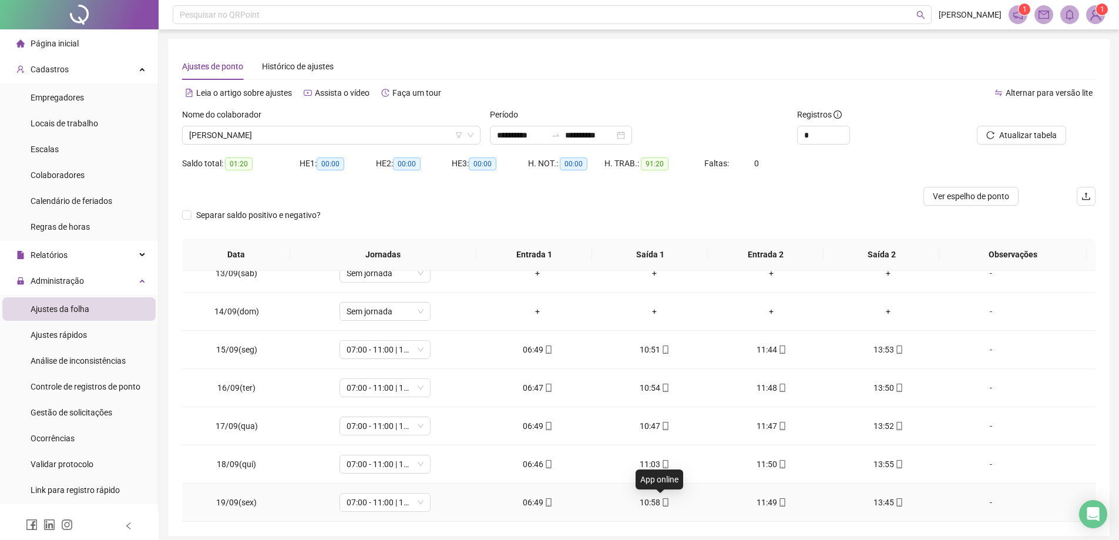
click at [662, 498] on icon "mobile" at bounding box center [666, 502] width 8 height 8
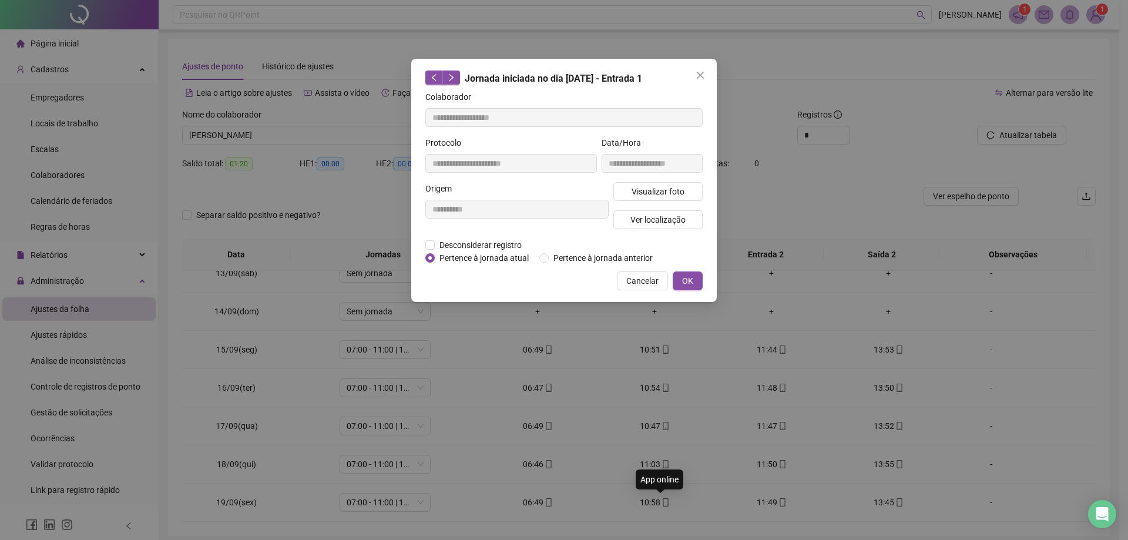
type input "**********"
click at [655, 183] on button "Visualizar foto" at bounding box center [657, 191] width 89 height 19
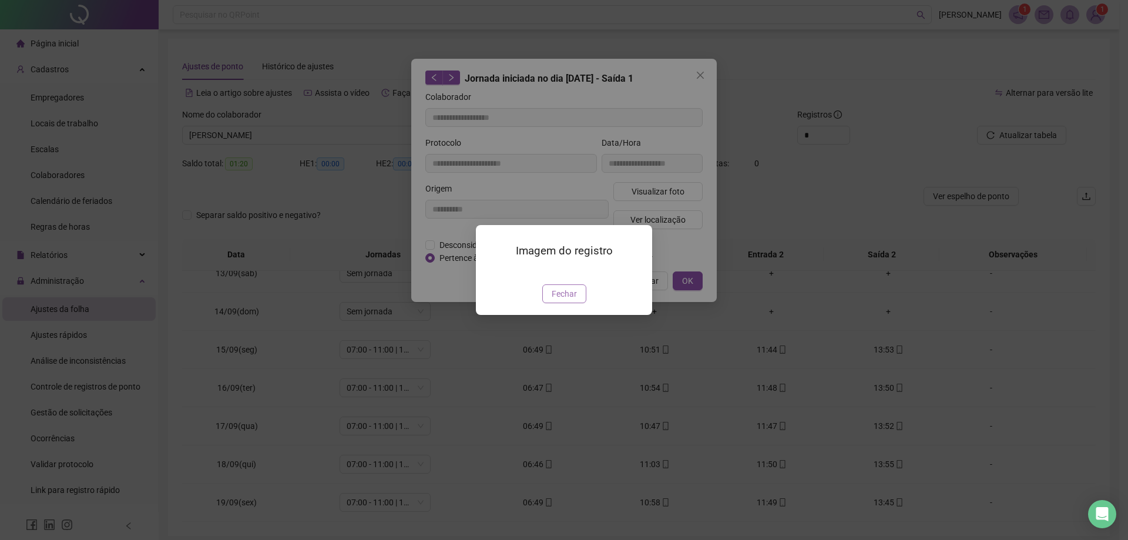
click at [554, 300] on span "Fechar" at bounding box center [564, 293] width 25 height 13
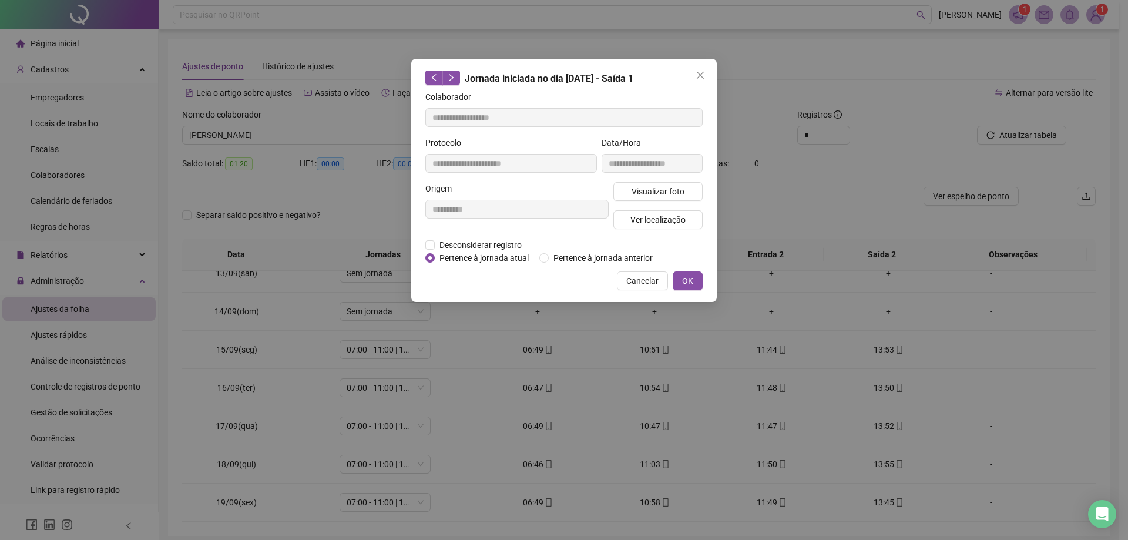
drag, startPoint x: 699, startPoint y: 78, endPoint x: 746, endPoint y: 294, distance: 222.0
click at [701, 84] on button "Close" at bounding box center [700, 75] width 19 height 19
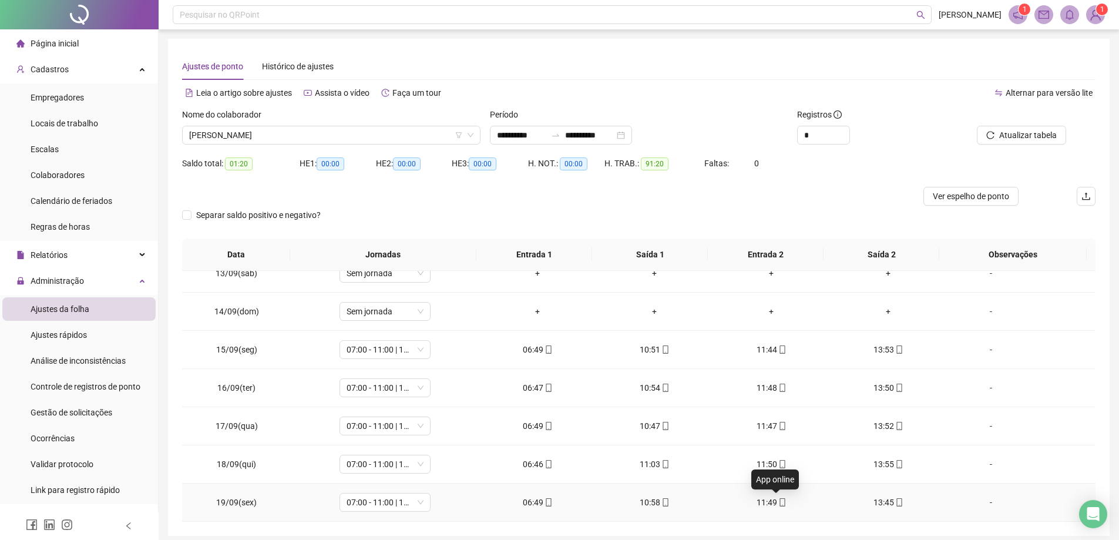
click at [780, 504] on icon "mobile" at bounding box center [782, 502] width 5 height 8
type input "**********"
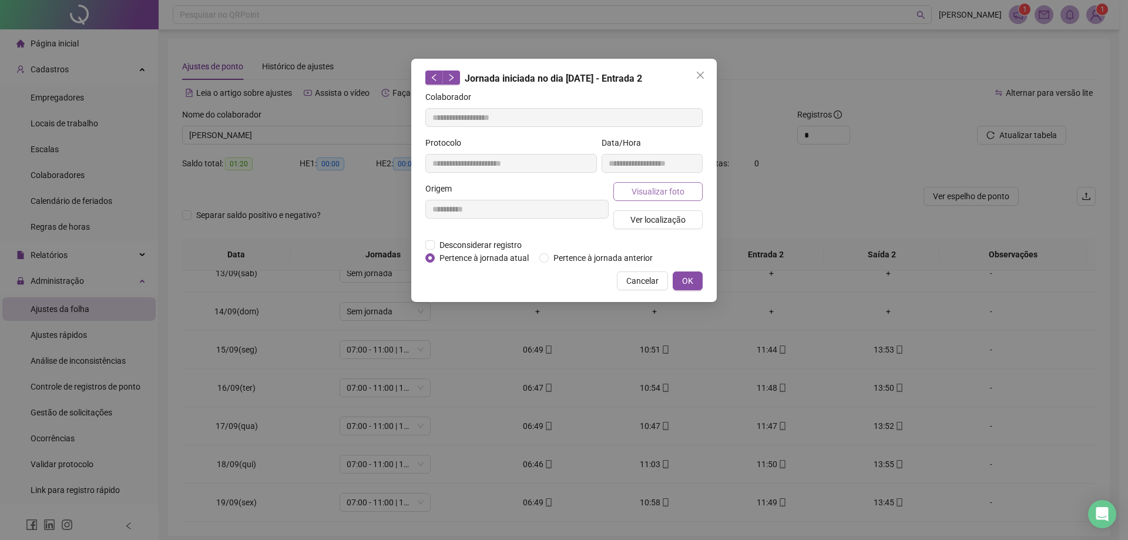
click at [683, 191] on span "Visualizar foto" at bounding box center [658, 191] width 53 height 13
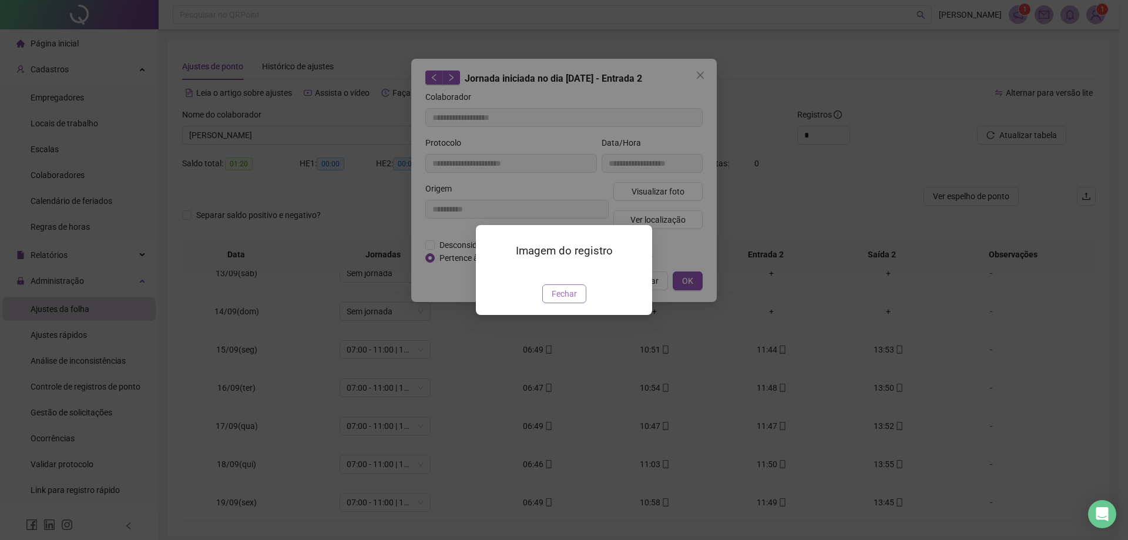
click at [573, 300] on span "Fechar" at bounding box center [564, 293] width 25 height 13
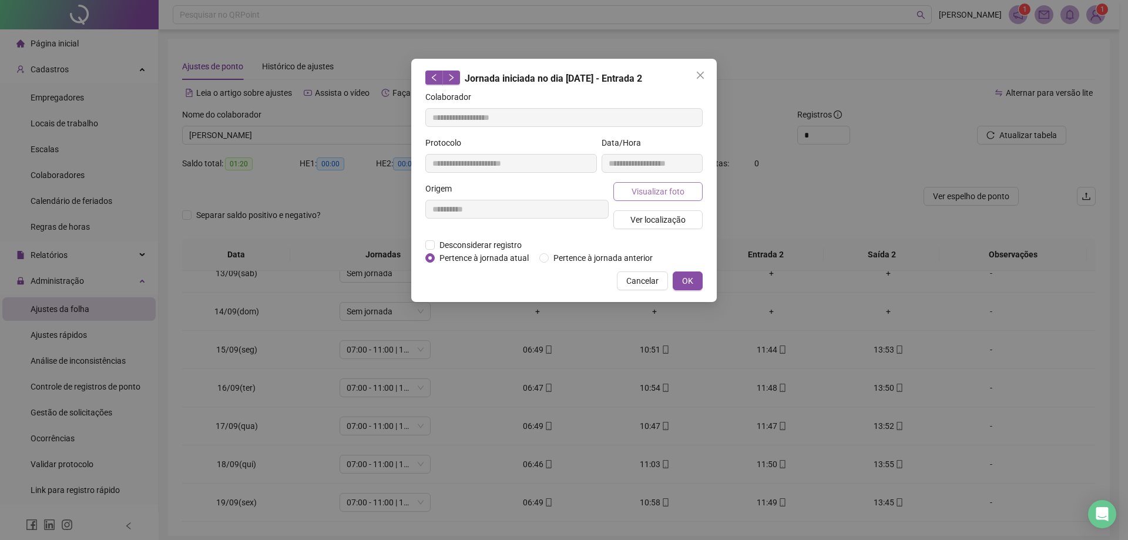
click at [632, 185] on button "Visualizar foto" at bounding box center [657, 191] width 89 height 19
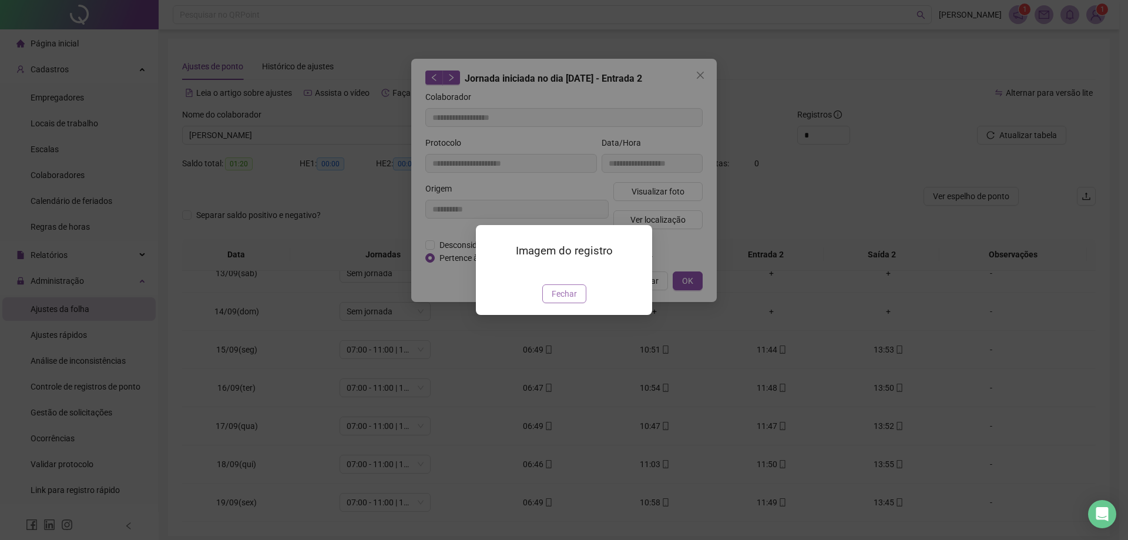
click at [569, 300] on span "Fechar" at bounding box center [564, 293] width 25 height 13
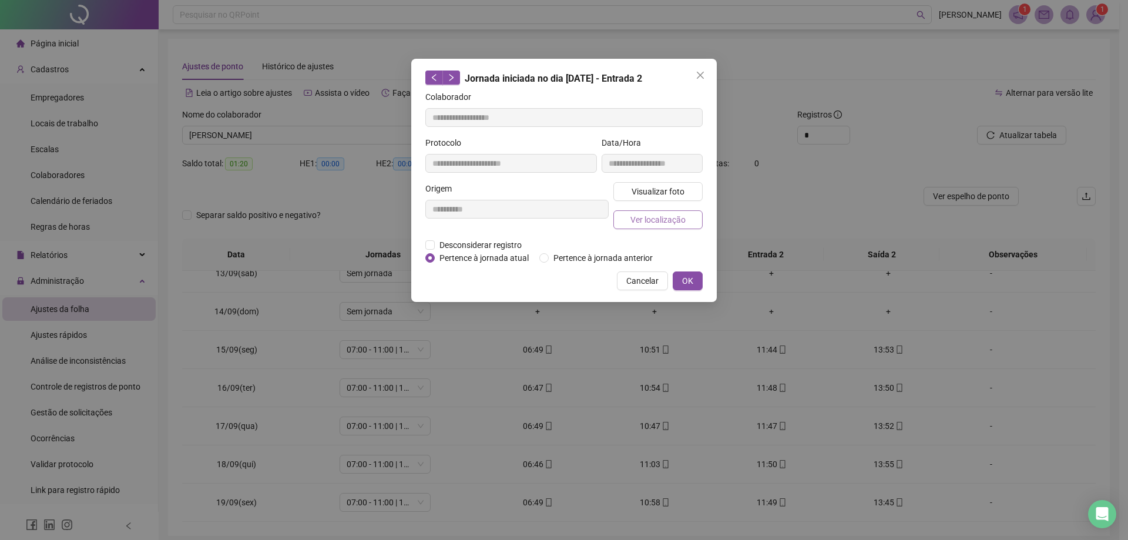
click at [682, 215] on span "Ver localização" at bounding box center [657, 219] width 55 height 13
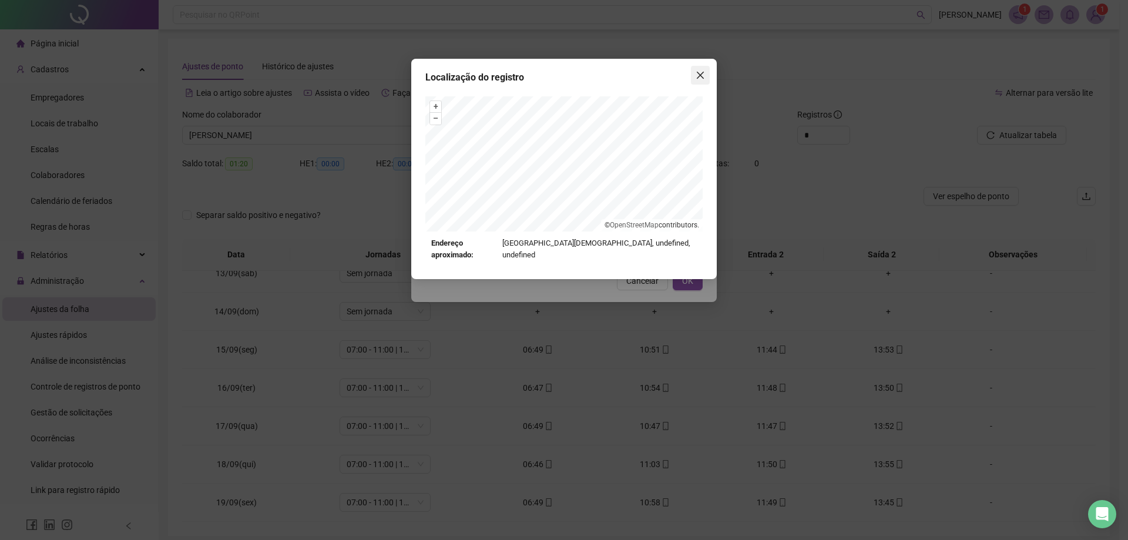
click at [697, 71] on icon "close" at bounding box center [700, 75] width 9 height 9
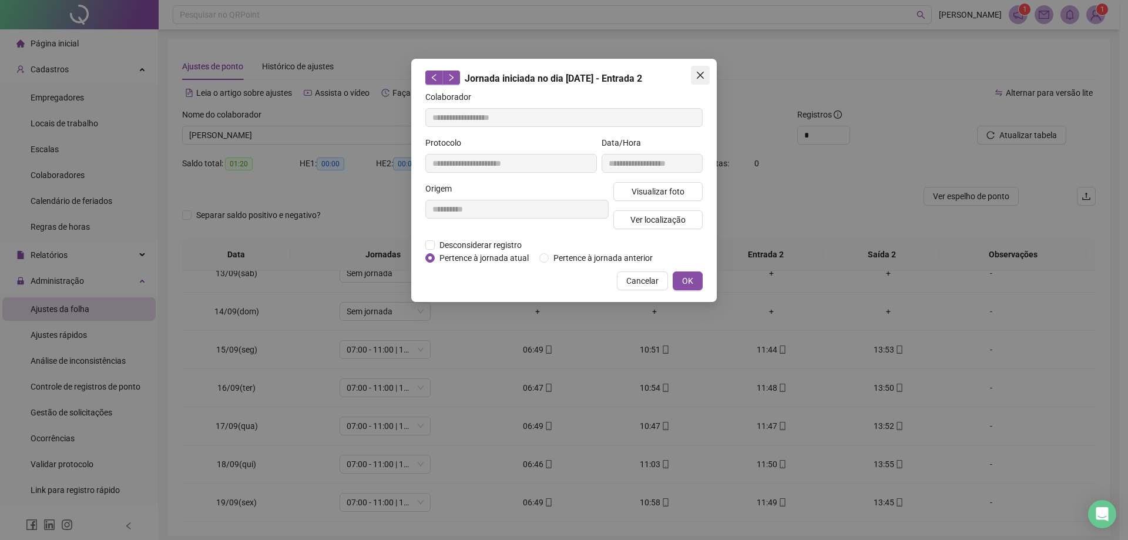
click at [692, 74] on span "Close" at bounding box center [700, 75] width 19 height 9
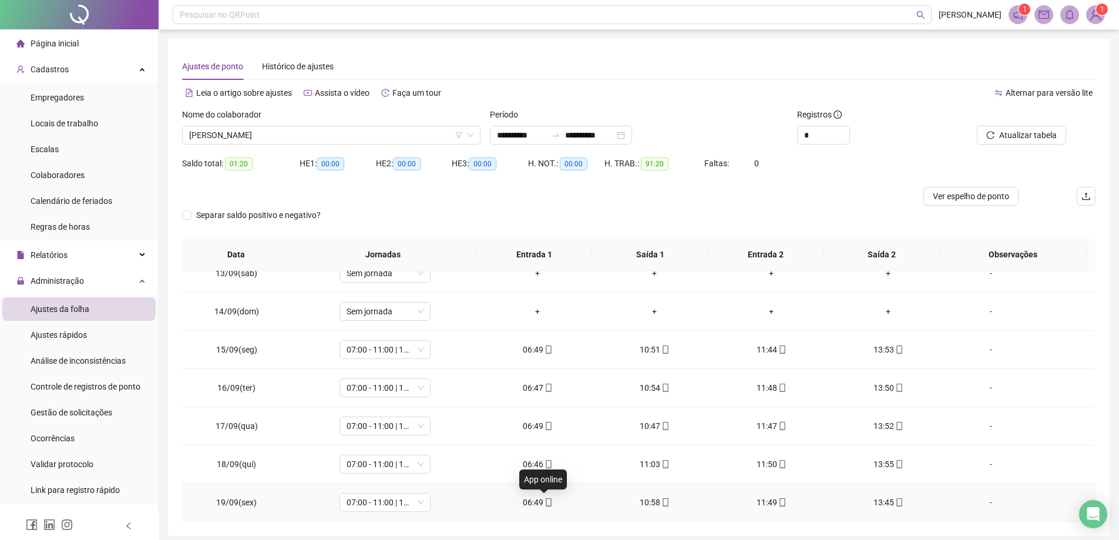
click at [546, 501] on icon "mobile" at bounding box center [548, 502] width 5 height 8
type input "**********"
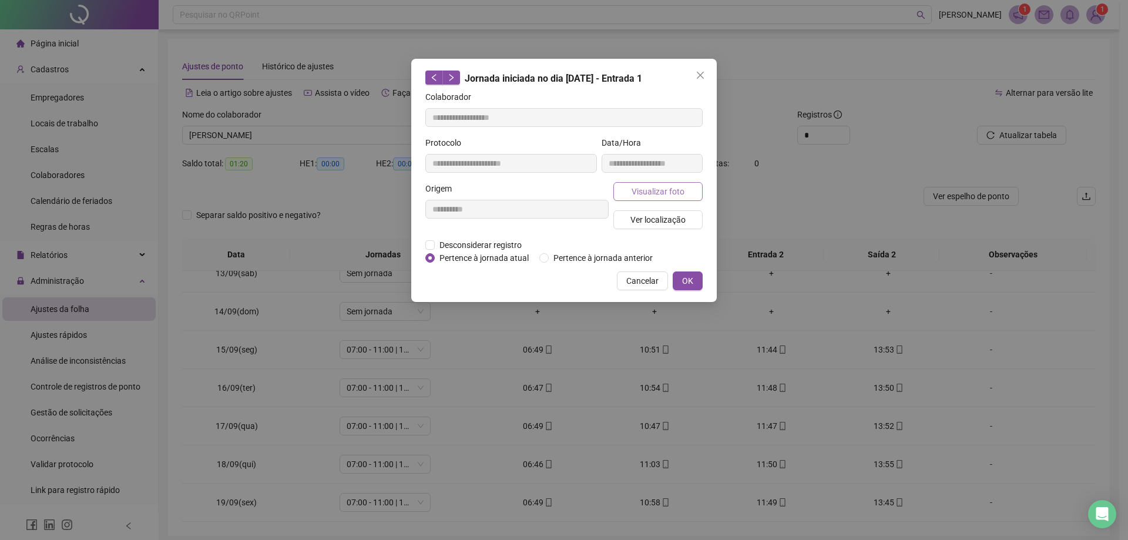
click at [661, 192] on span "Visualizar foto" at bounding box center [658, 191] width 53 height 13
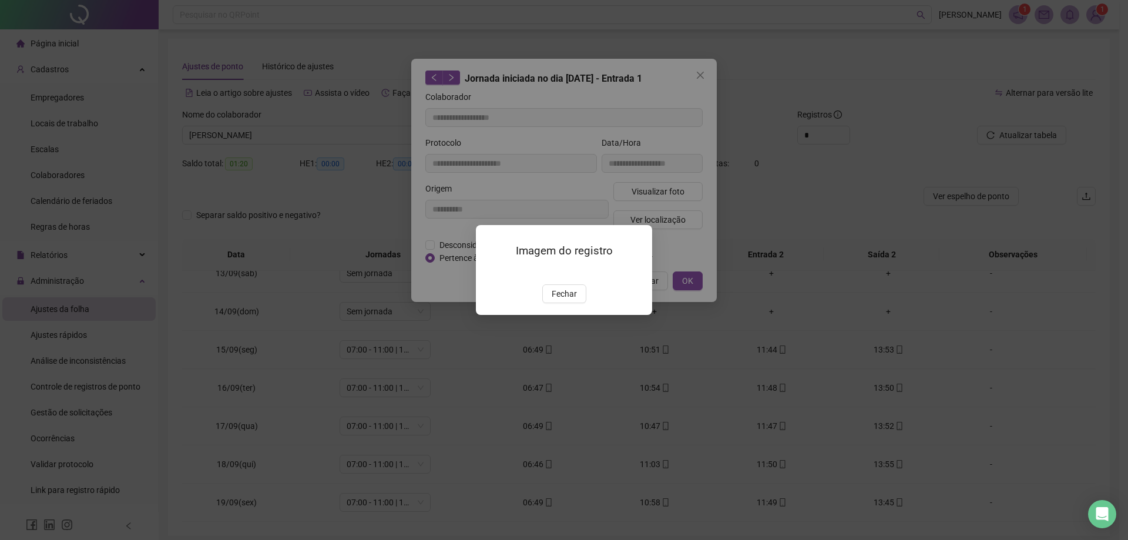
click at [579, 303] on button "Fechar" at bounding box center [564, 293] width 44 height 19
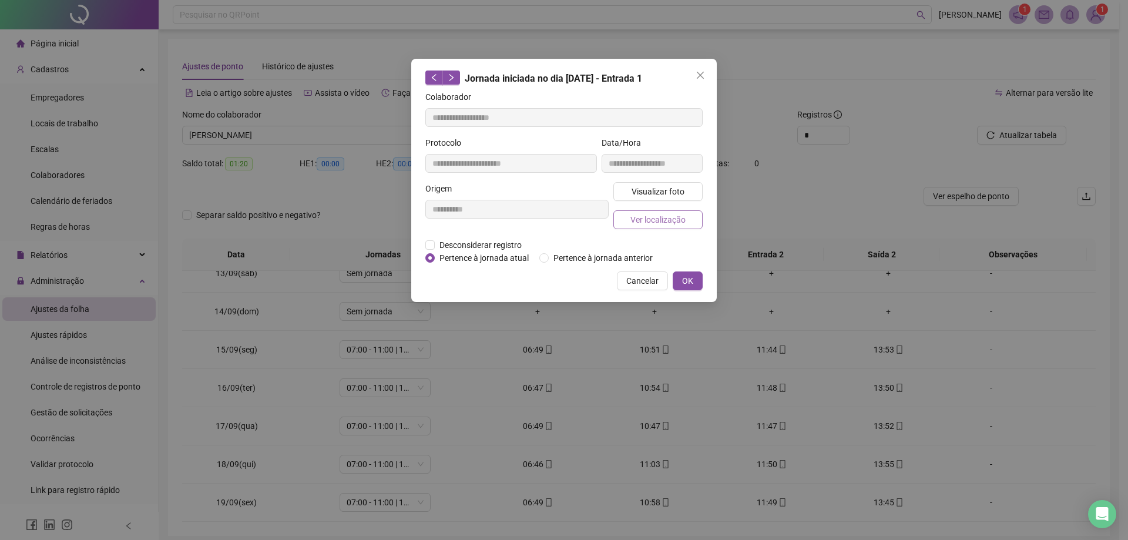
click at [677, 216] on span "Ver localização" at bounding box center [657, 219] width 55 height 13
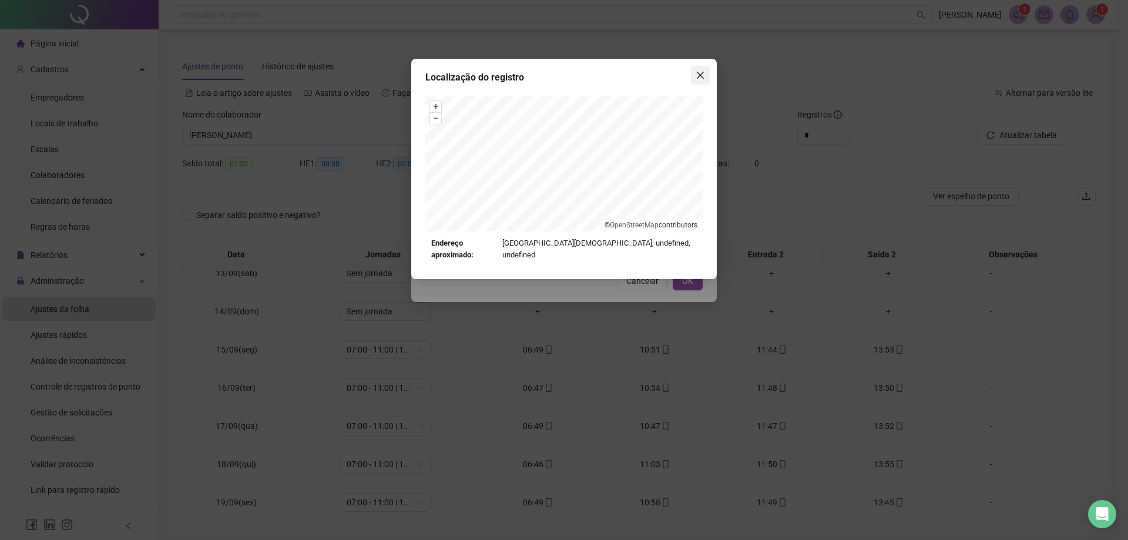
click at [696, 75] on icon "close" at bounding box center [700, 75] width 9 height 9
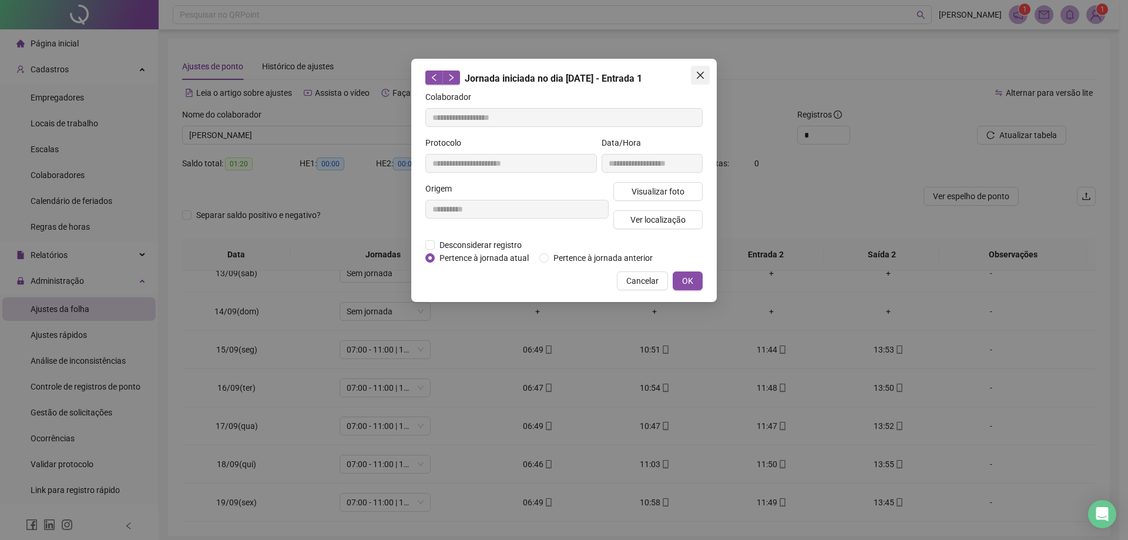
click at [698, 78] on icon "close" at bounding box center [700, 75] width 7 height 7
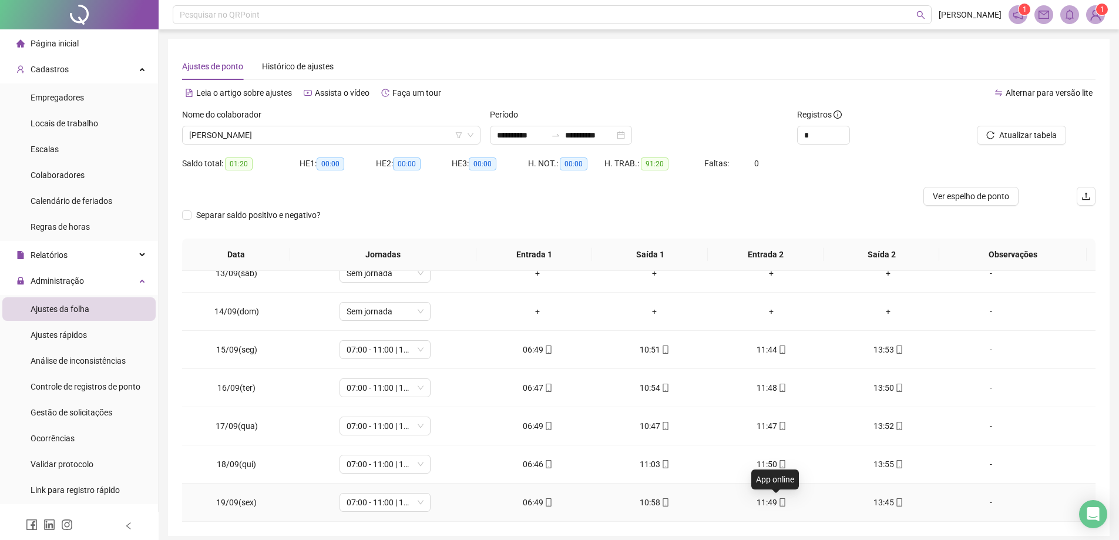
click at [779, 500] on icon "mobile" at bounding box center [783, 502] width 8 height 8
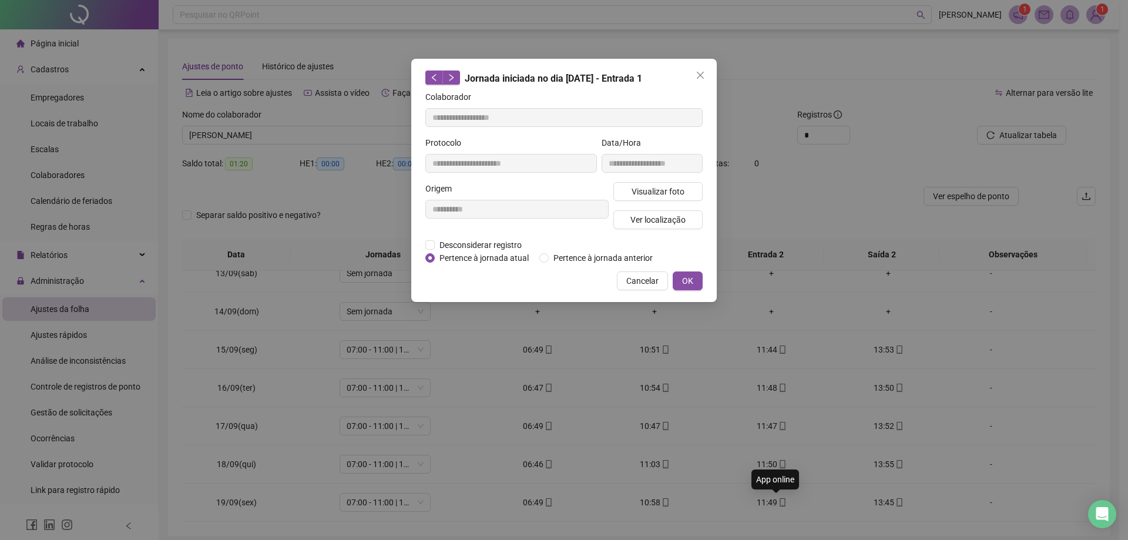
type input "**********"
click at [669, 219] on span "Ver localização" at bounding box center [657, 219] width 55 height 13
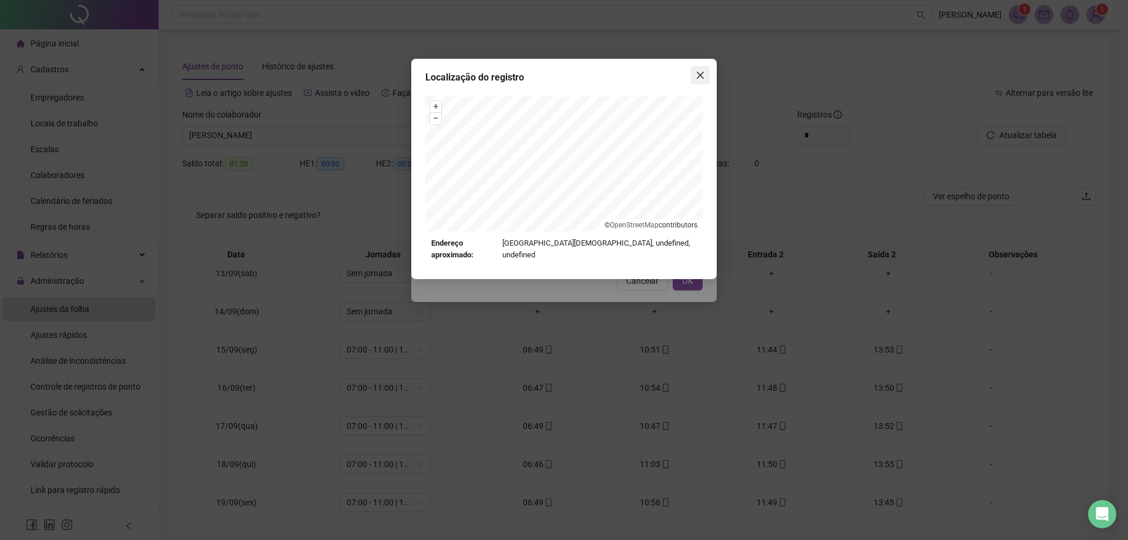
click at [702, 75] on icon "close" at bounding box center [700, 75] width 9 height 9
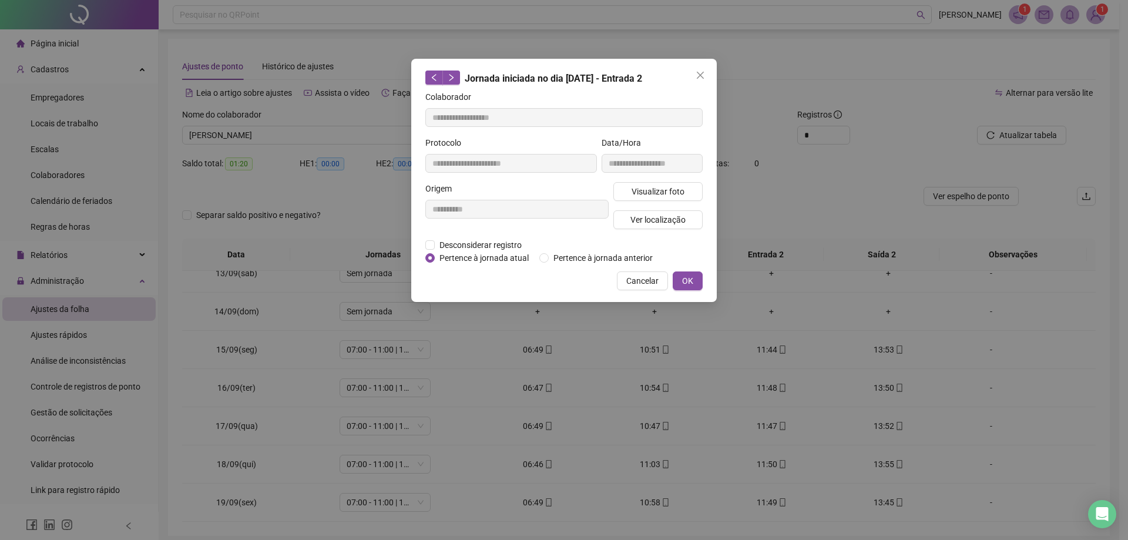
click at [690, 77] on div "Jornada iniciada no dia [DATE] - Entrada 2" at bounding box center [563, 78] width 277 height 15
click at [695, 76] on span "Close" at bounding box center [700, 75] width 19 height 9
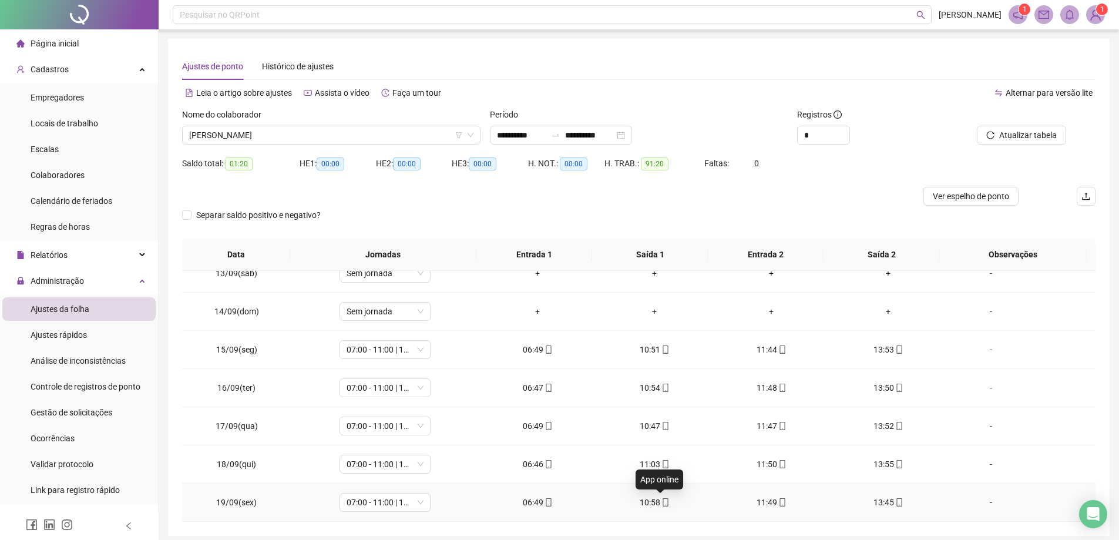
click at [663, 506] on icon "mobile" at bounding box center [665, 502] width 5 height 8
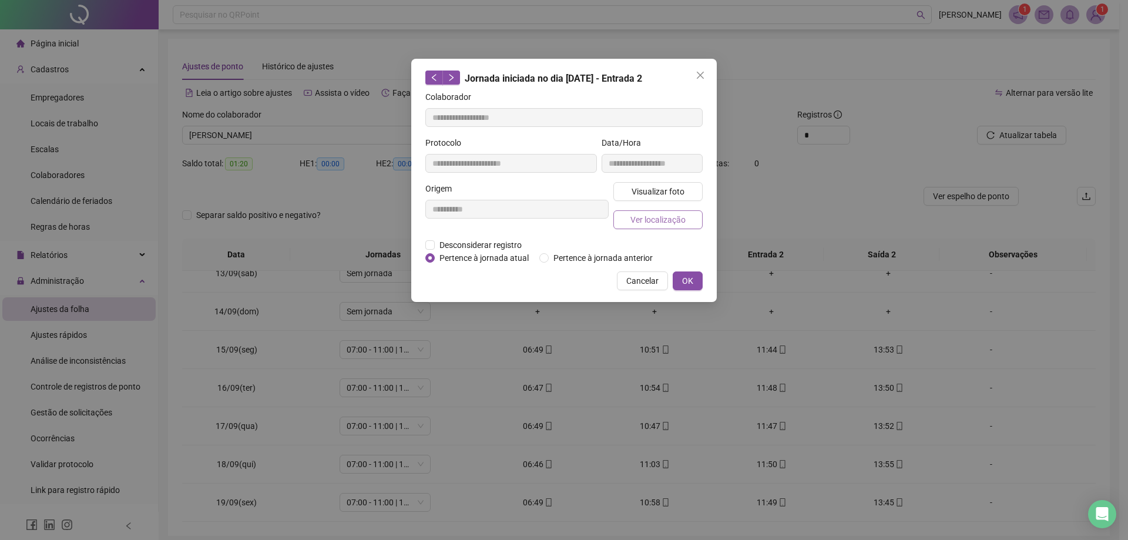
click at [650, 220] on span "Ver localização" at bounding box center [657, 219] width 55 height 13
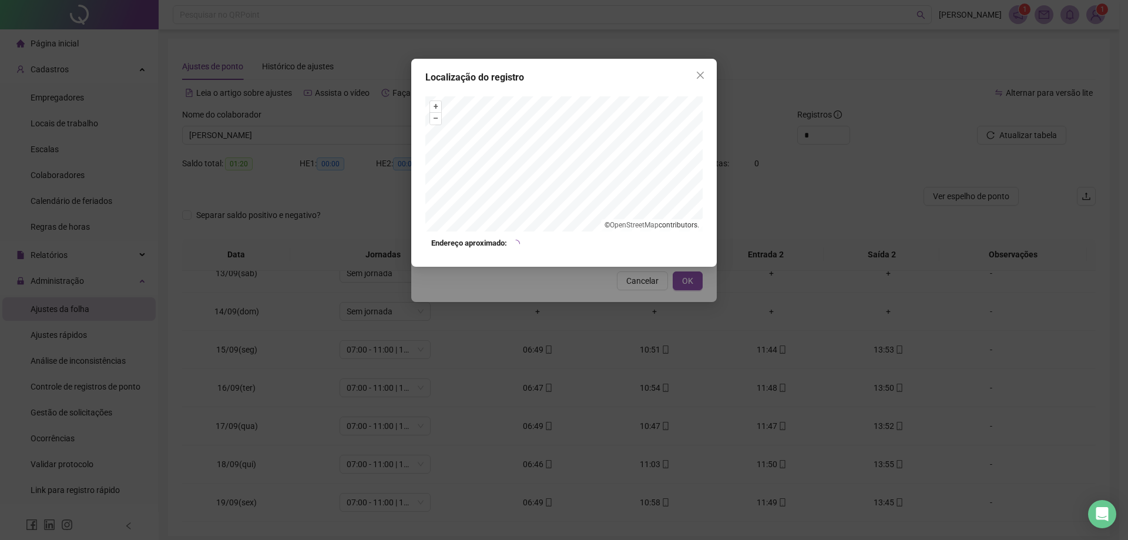
type input "**********"
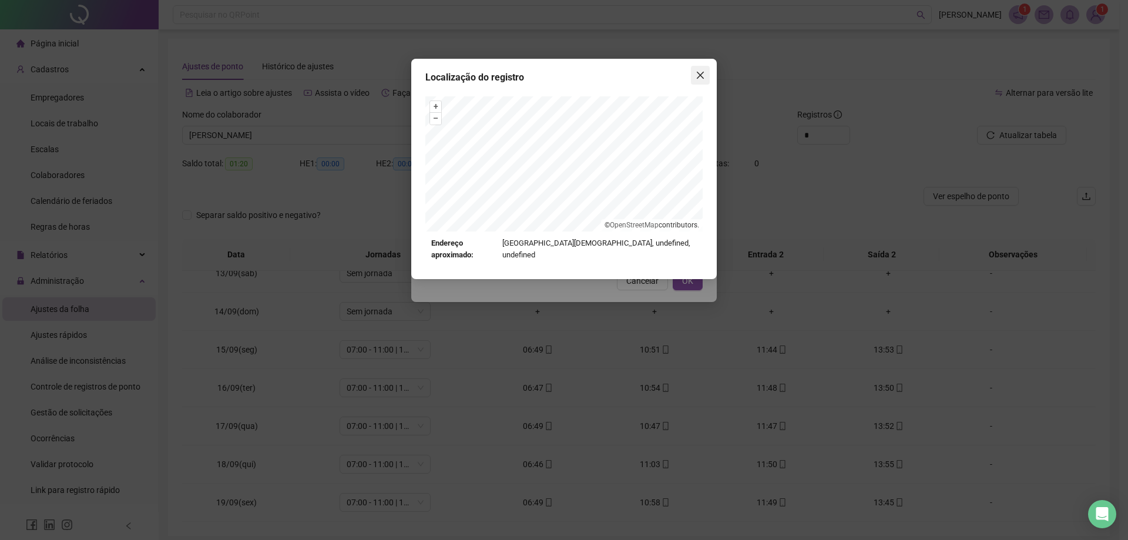
click at [704, 75] on icon "close" at bounding box center [700, 75] width 9 height 9
click at [704, 75] on div "Localização do registro + – ⇧ › © OpenStreetMap contributors. Endereço aproxima…" at bounding box center [564, 270] width 1128 height 540
click at [704, 75] on icon "close" at bounding box center [700, 75] width 9 height 9
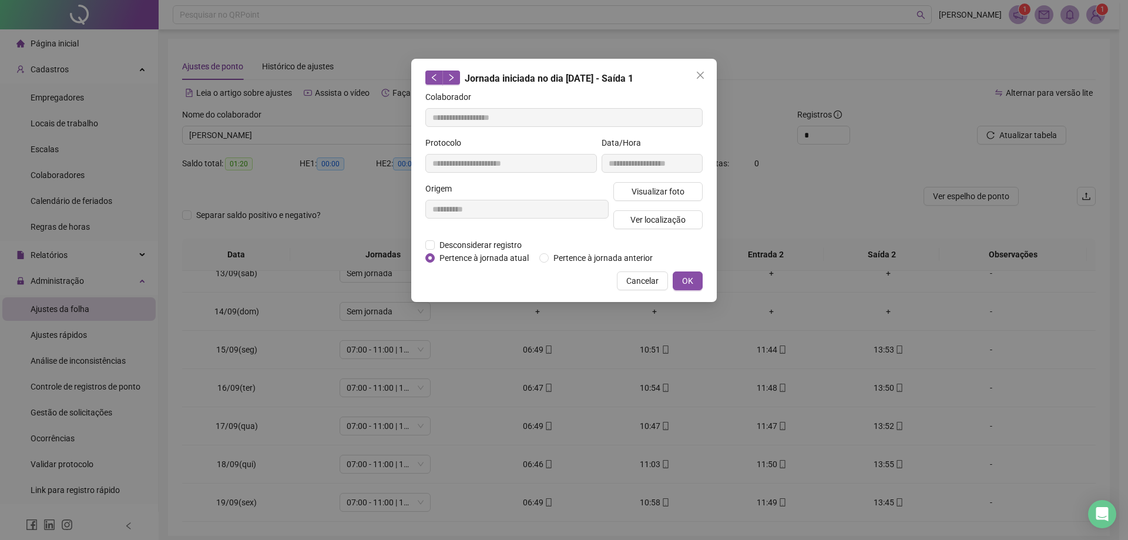
click at [704, 75] on icon "close" at bounding box center [700, 75] width 9 height 9
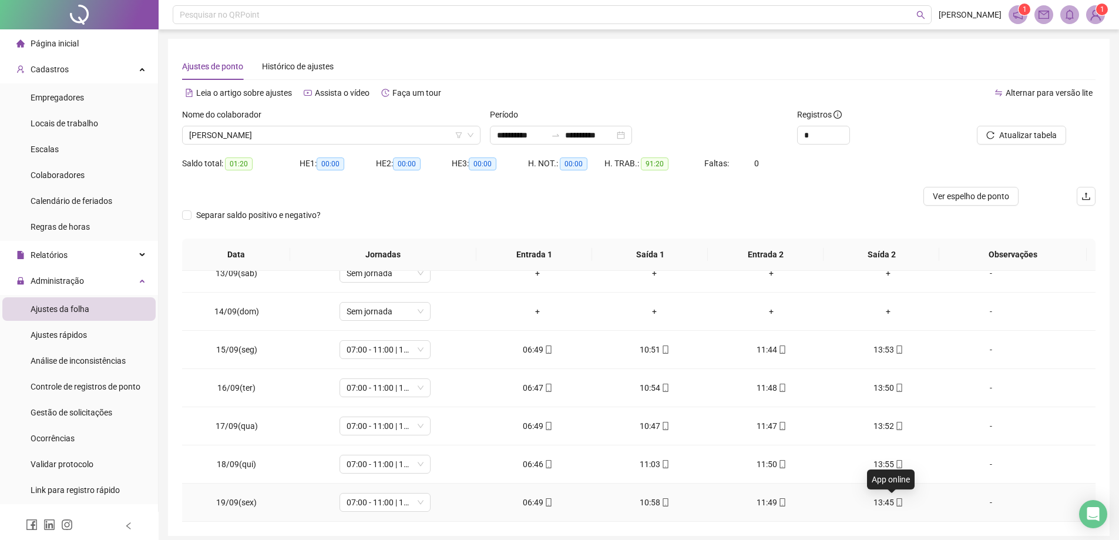
click at [894, 498] on span at bounding box center [898, 502] width 9 height 9
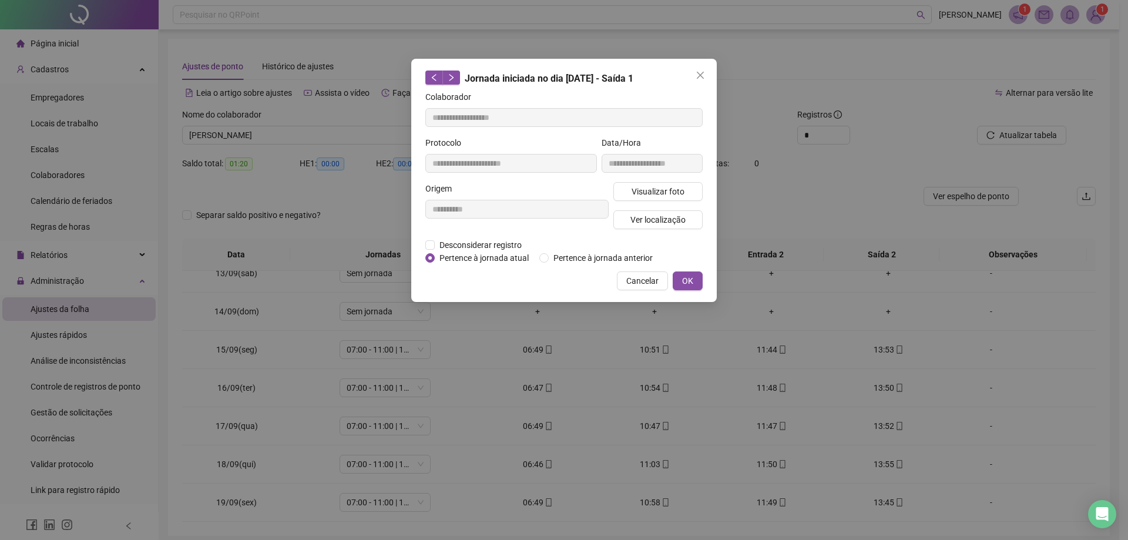
type input "**********"
click at [676, 213] on span "Ver localização" at bounding box center [657, 219] width 55 height 13
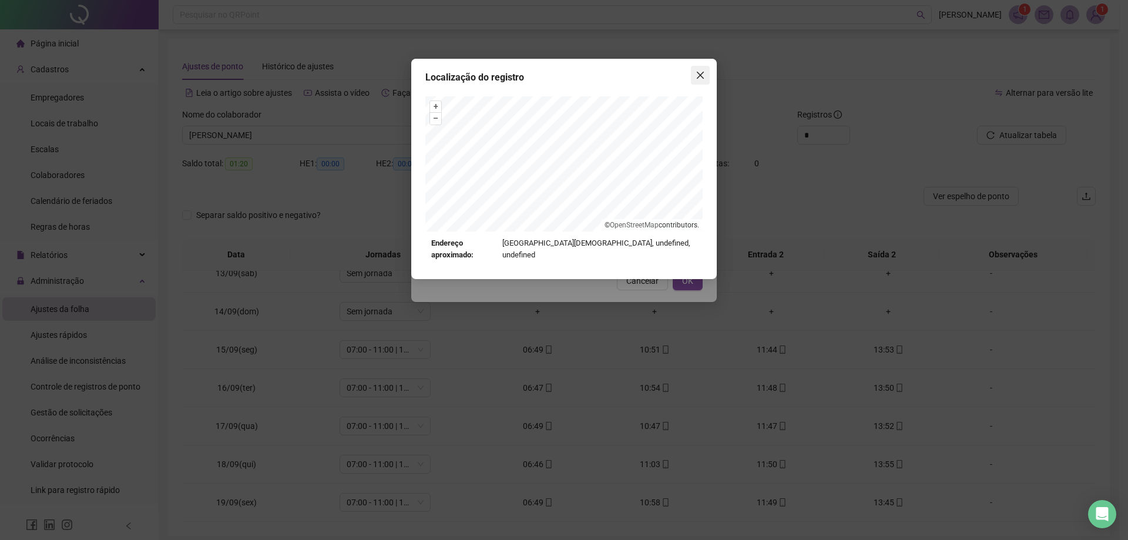
click at [702, 80] on button "Close" at bounding box center [700, 75] width 19 height 19
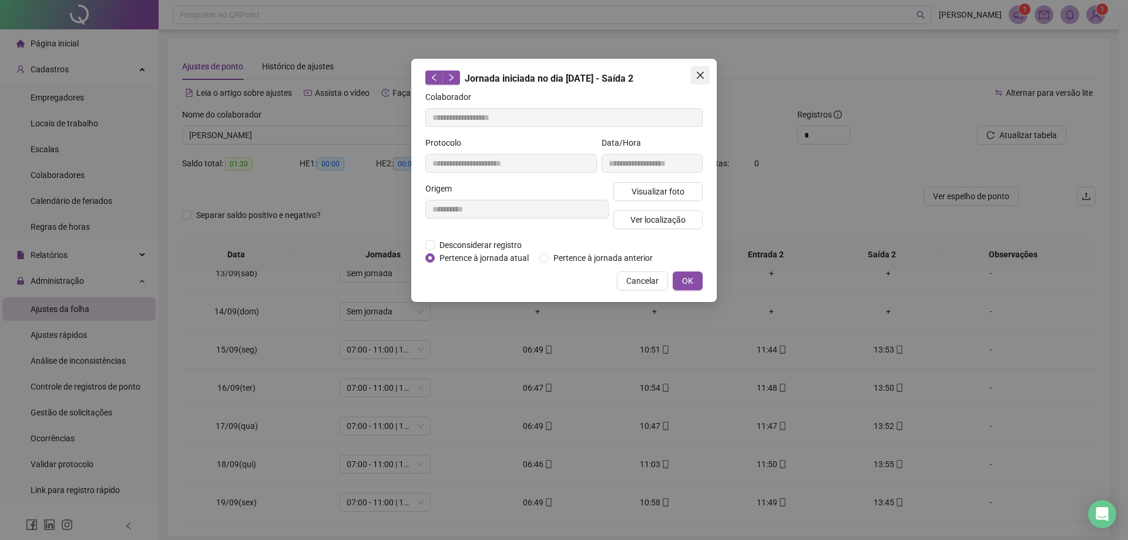
click at [700, 79] on icon "close" at bounding box center [700, 75] width 9 height 9
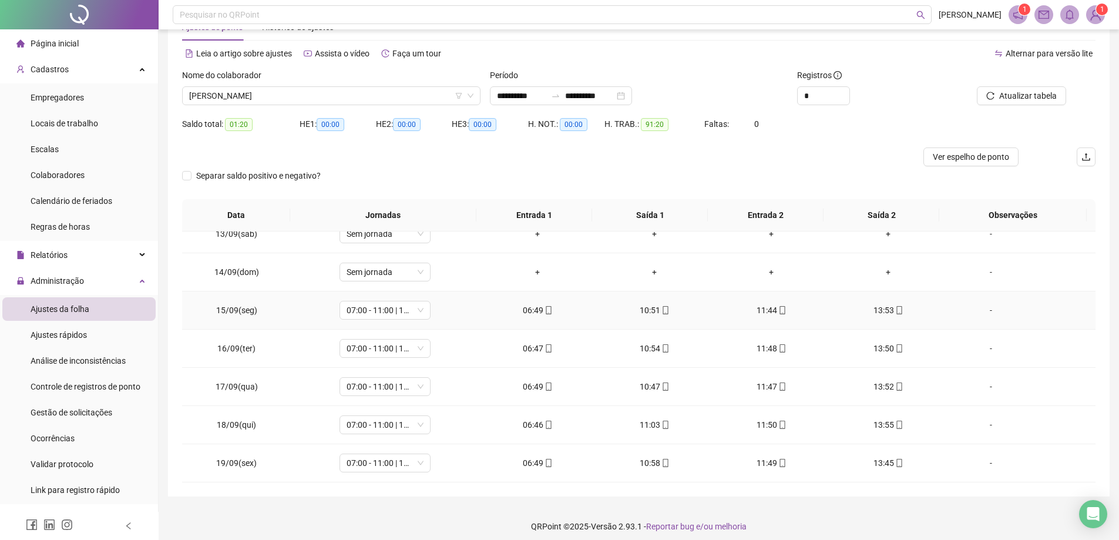
scroll to position [46, 0]
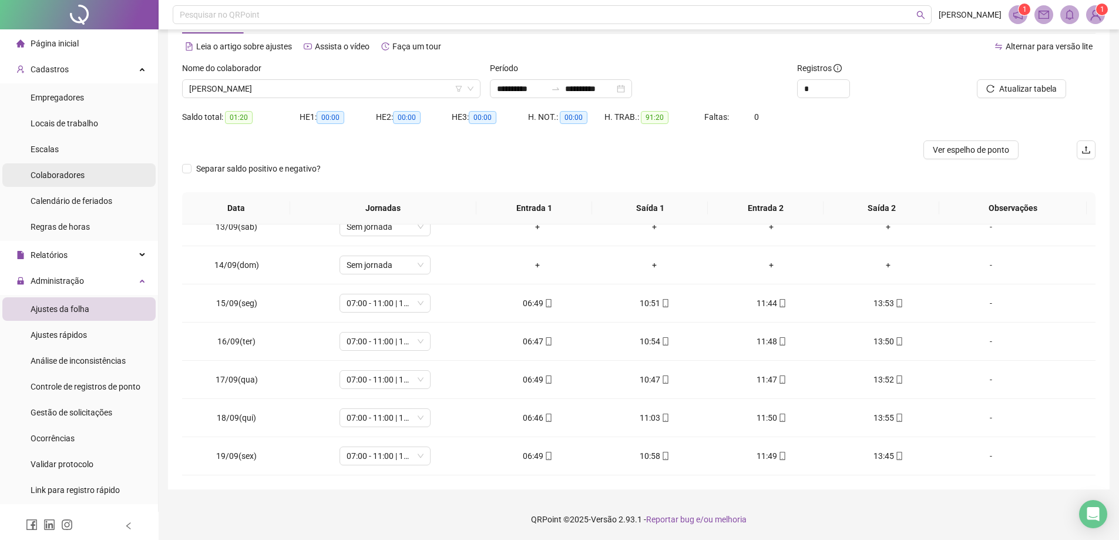
click at [82, 172] on span "Colaboradores" at bounding box center [58, 174] width 54 height 9
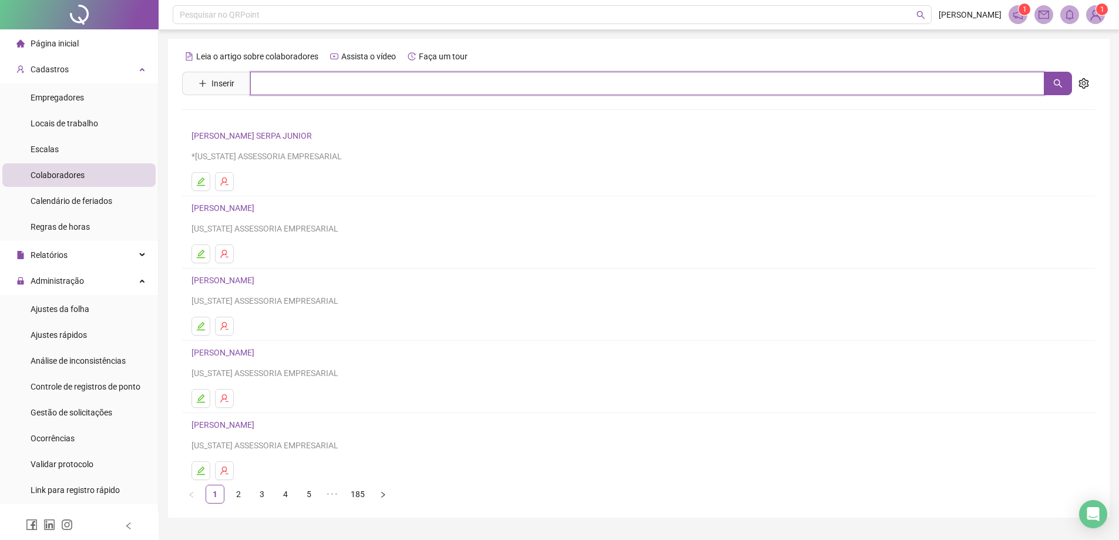
click at [277, 91] on input "text" at bounding box center [647, 84] width 794 height 24
type input "*****"
click at [267, 119] on link "[PERSON_NAME]" at bounding box center [235, 117] width 63 height 9
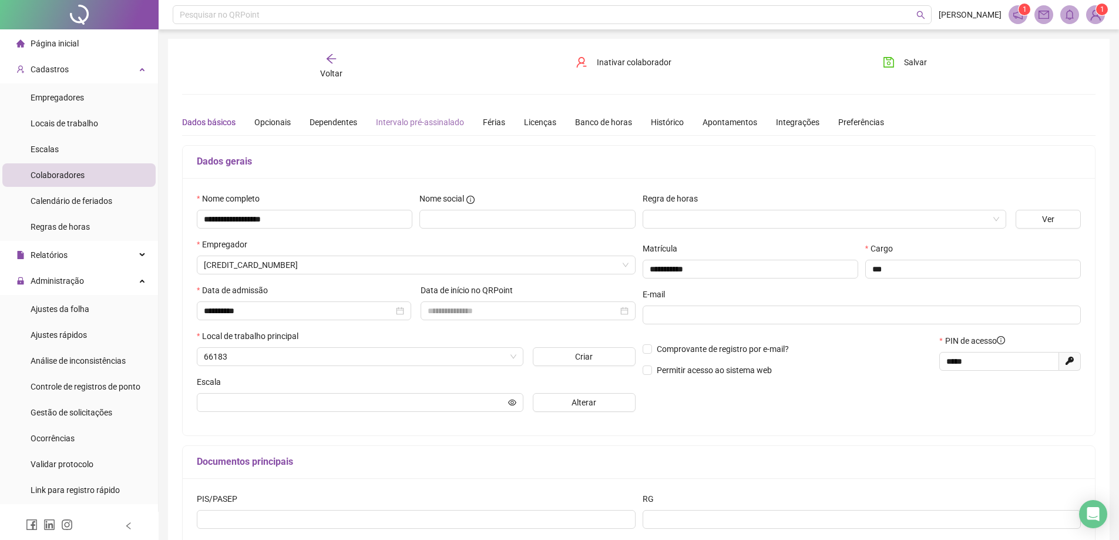
type input "**********"
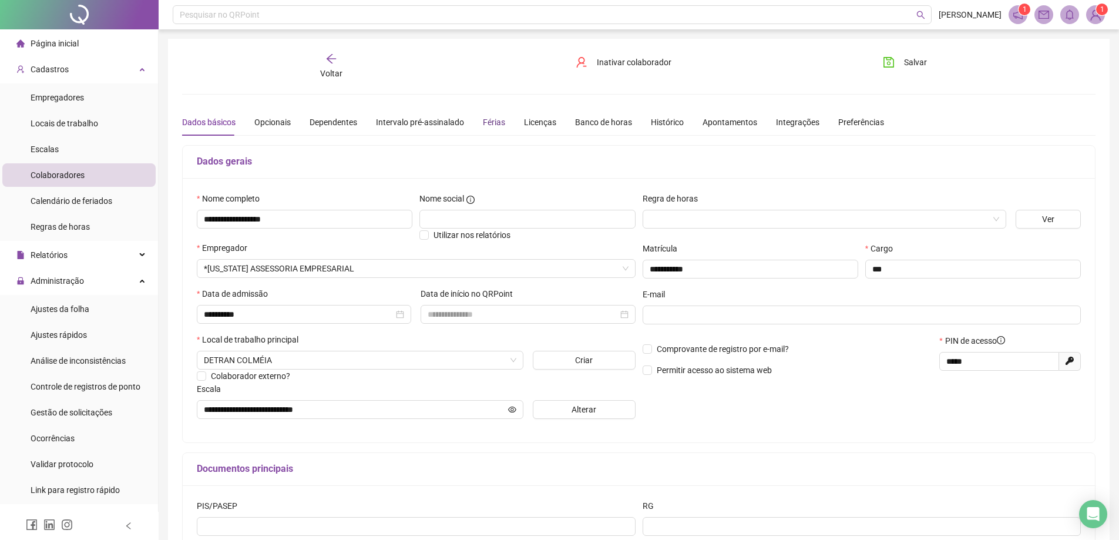
click at [498, 116] on div "Férias" at bounding box center [494, 122] width 22 height 13
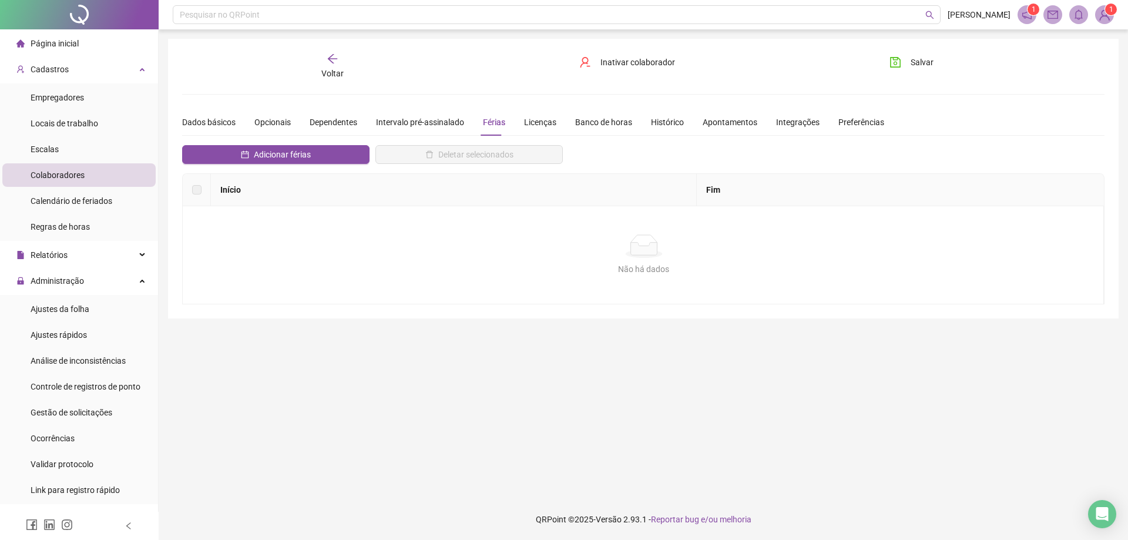
click at [345, 65] on div "Voltar" at bounding box center [333, 66] width 146 height 27
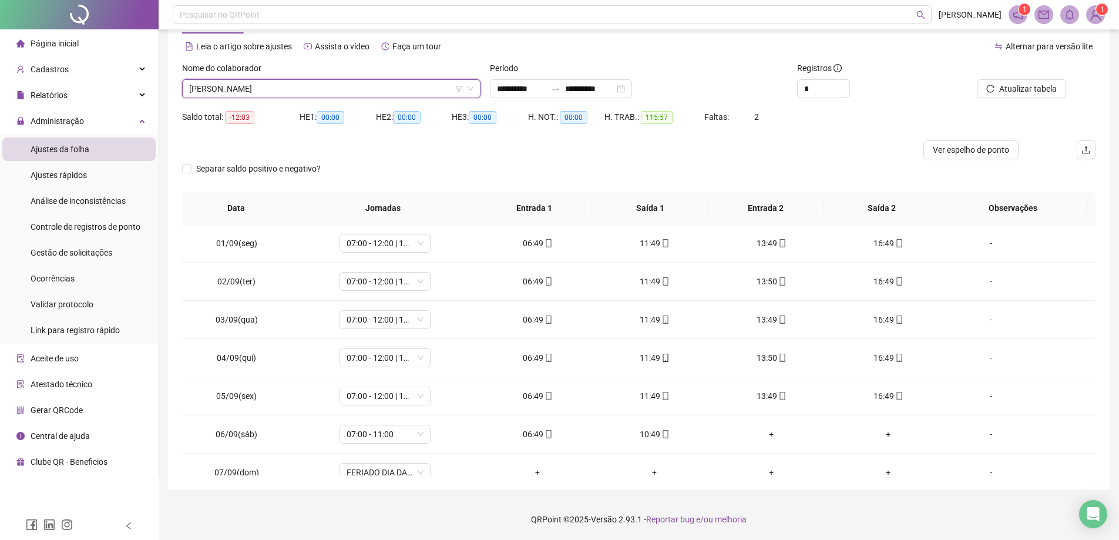
scroll to position [318, 0]
